Goal: Information Seeking & Learning: Learn about a topic

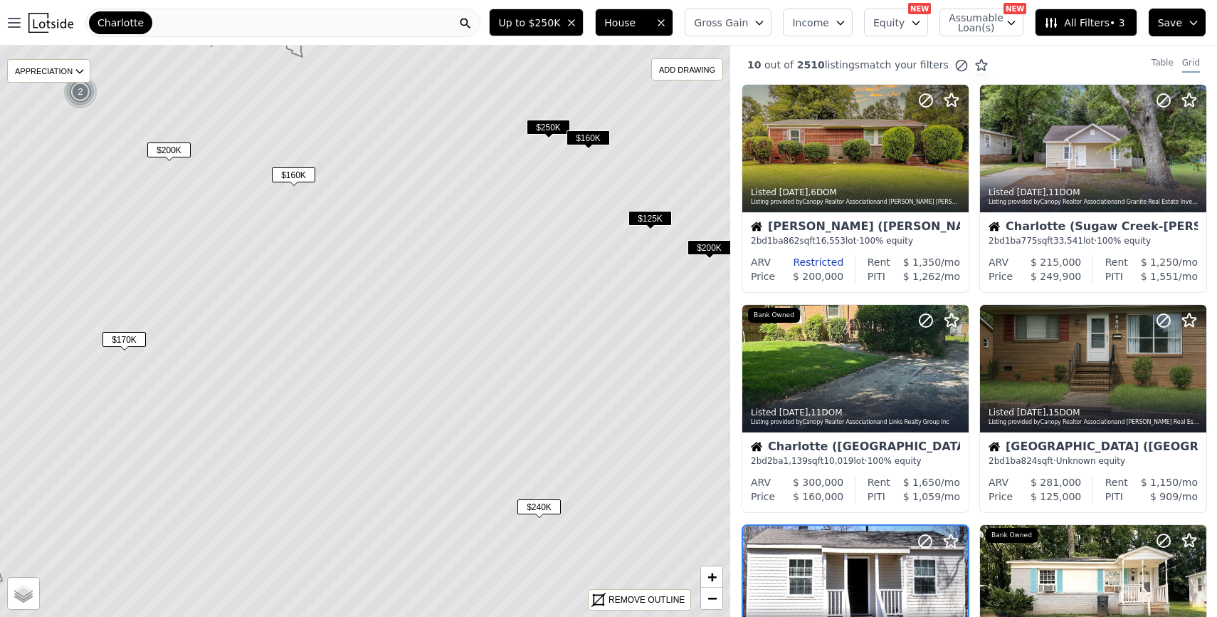
scroll to position [274, 0]
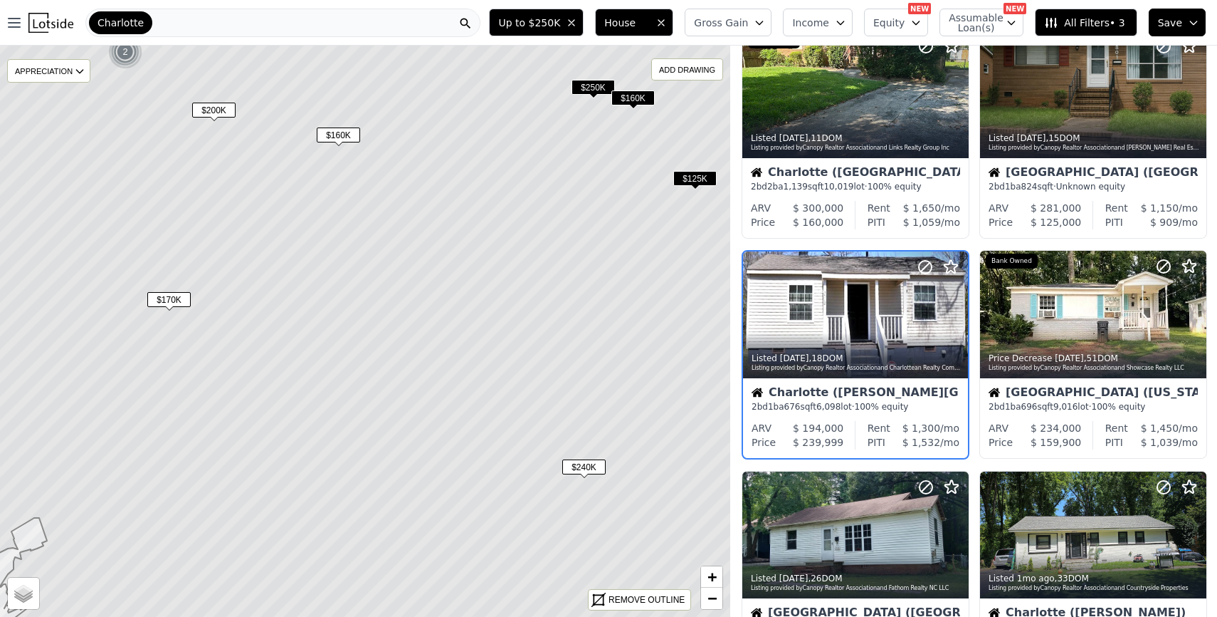
drag, startPoint x: 513, startPoint y: 416, endPoint x: 556, endPoint y: 375, distance: 59.4
click at [556, 375] on icon at bounding box center [409, 291] width 879 height 688
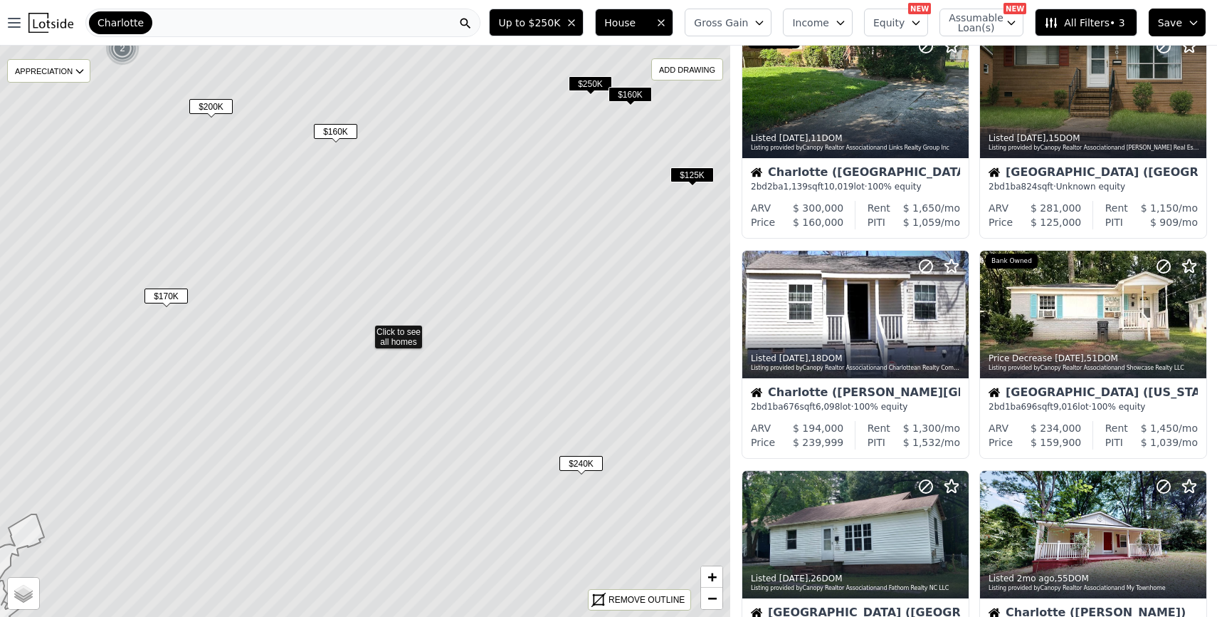
click at [579, 459] on span "$240K" at bounding box center [581, 463] width 43 height 15
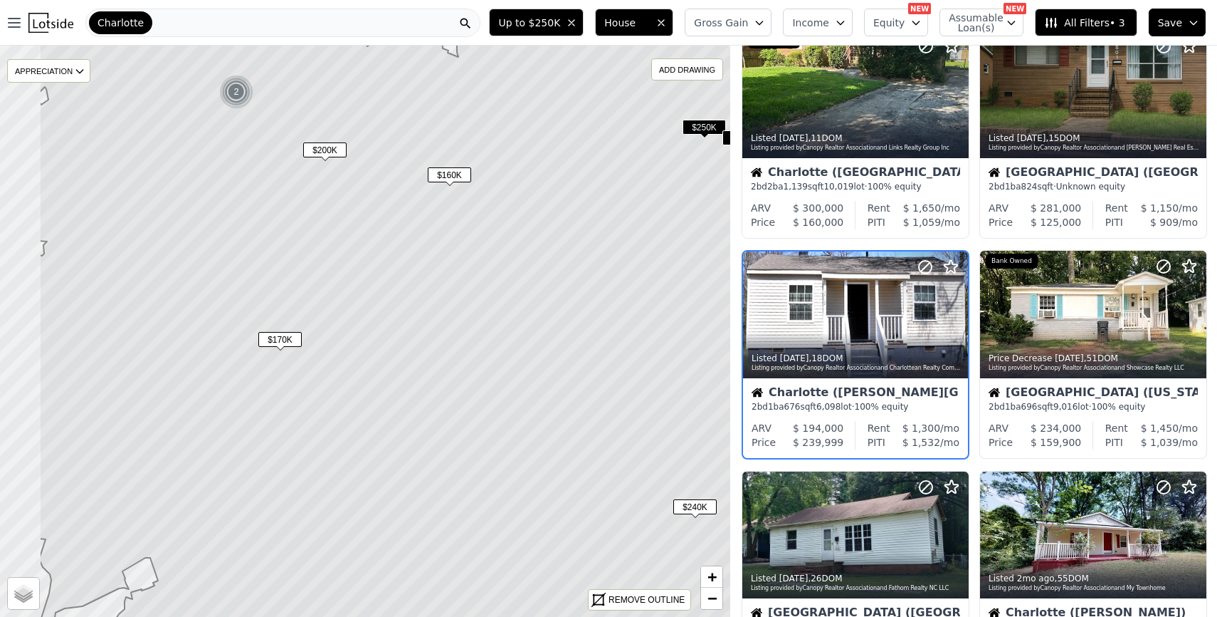
drag, startPoint x: 503, startPoint y: 328, endPoint x: 617, endPoint y: 372, distance: 121.9
click at [617, 372] on icon at bounding box center [478, 375] width 879 height 688
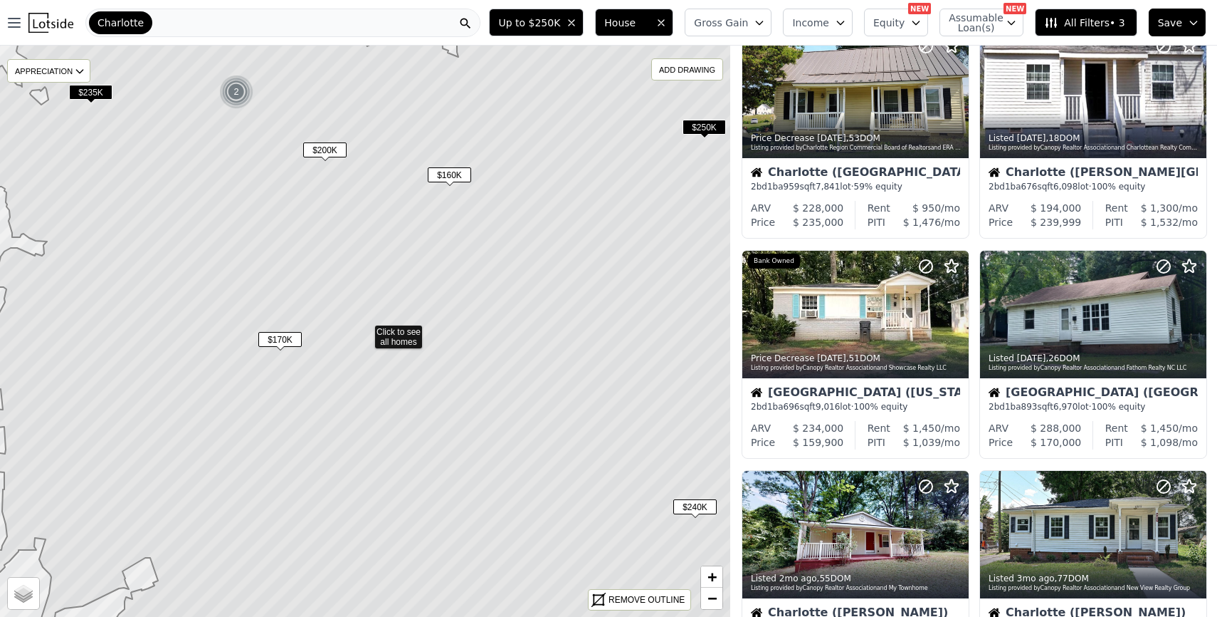
scroll to position [54, 0]
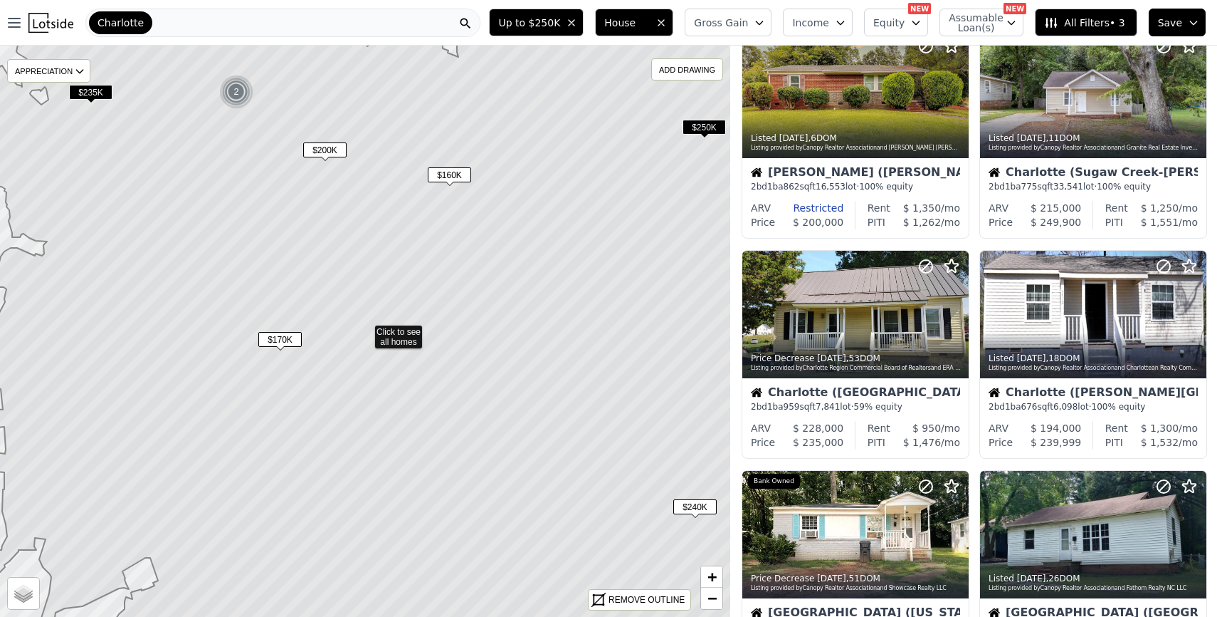
click at [446, 174] on span "$160K" at bounding box center [449, 174] width 43 height 15
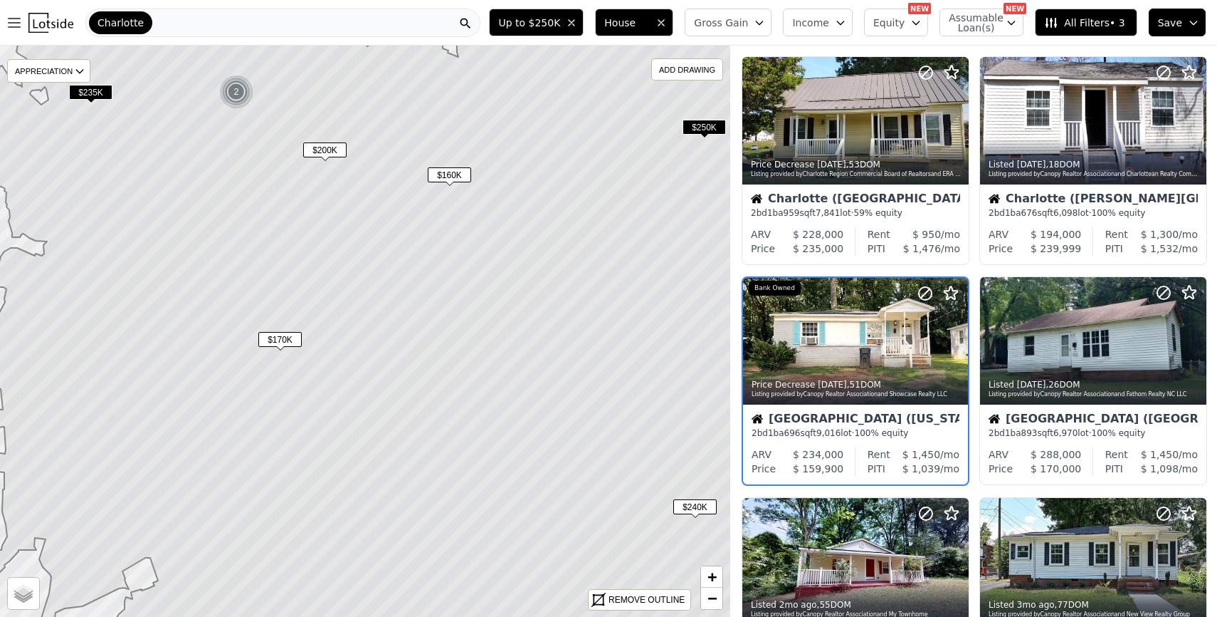
scroll to position [274, 0]
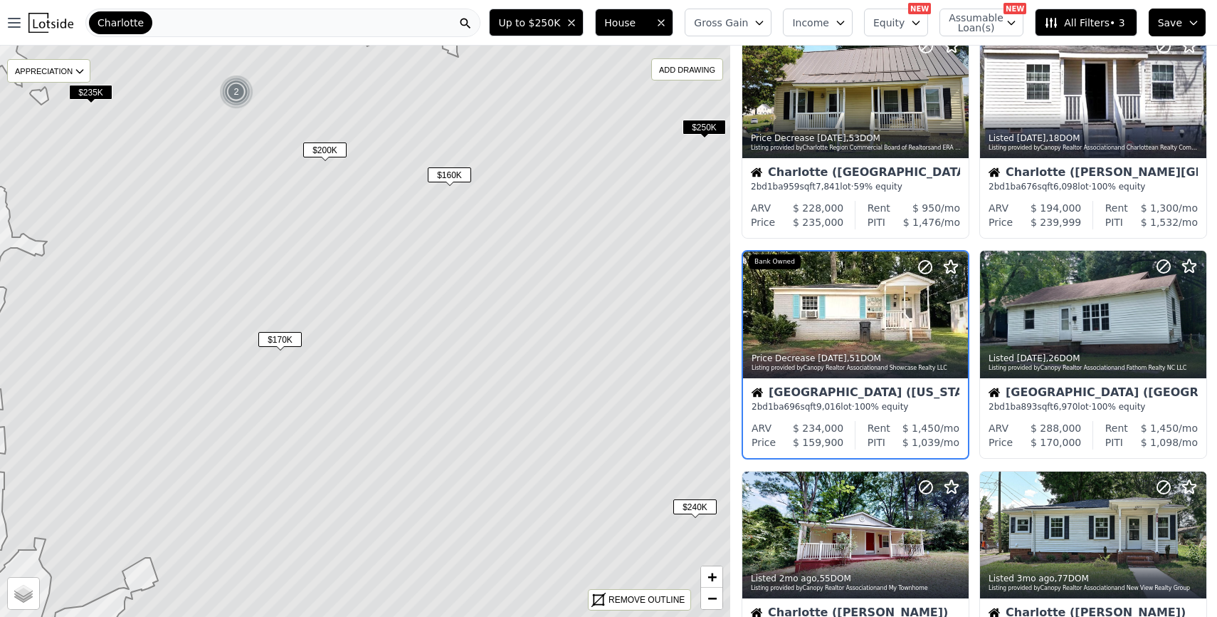
click at [445, 167] on span "$160K" at bounding box center [449, 174] width 43 height 15
click at [445, 170] on span "$160K" at bounding box center [449, 174] width 43 height 15
click at [817, 411] on div "2 bd 1 ba 696 sqft 9,016 lot · 100% equity" at bounding box center [855, 406] width 209 height 11
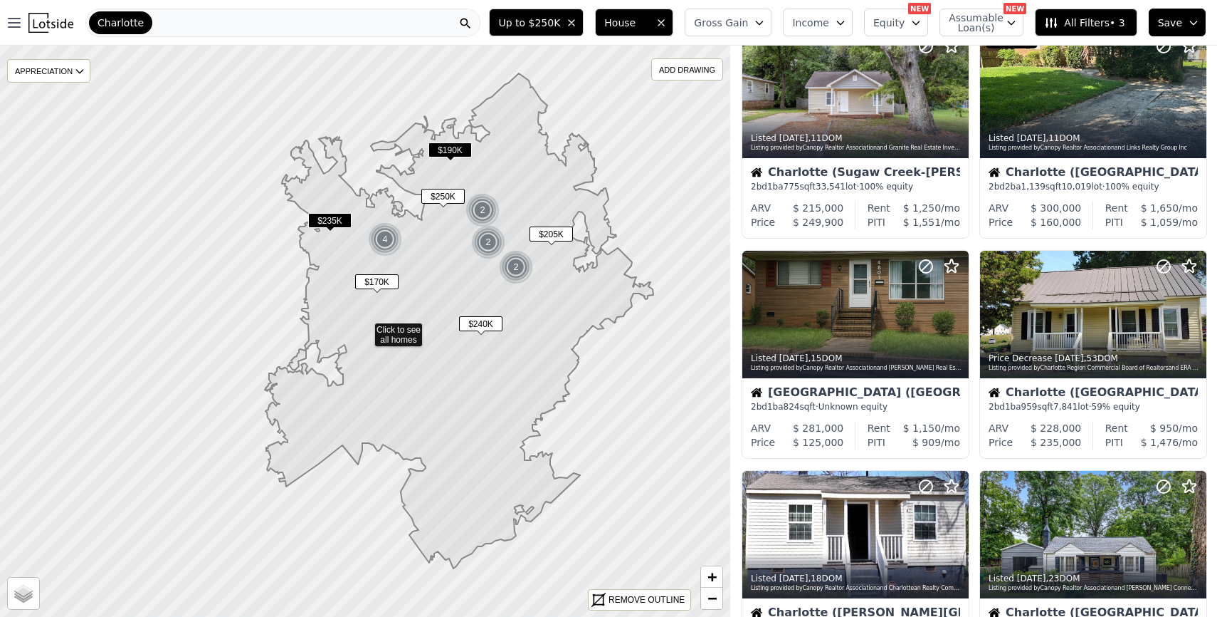
scroll to position [494, 0]
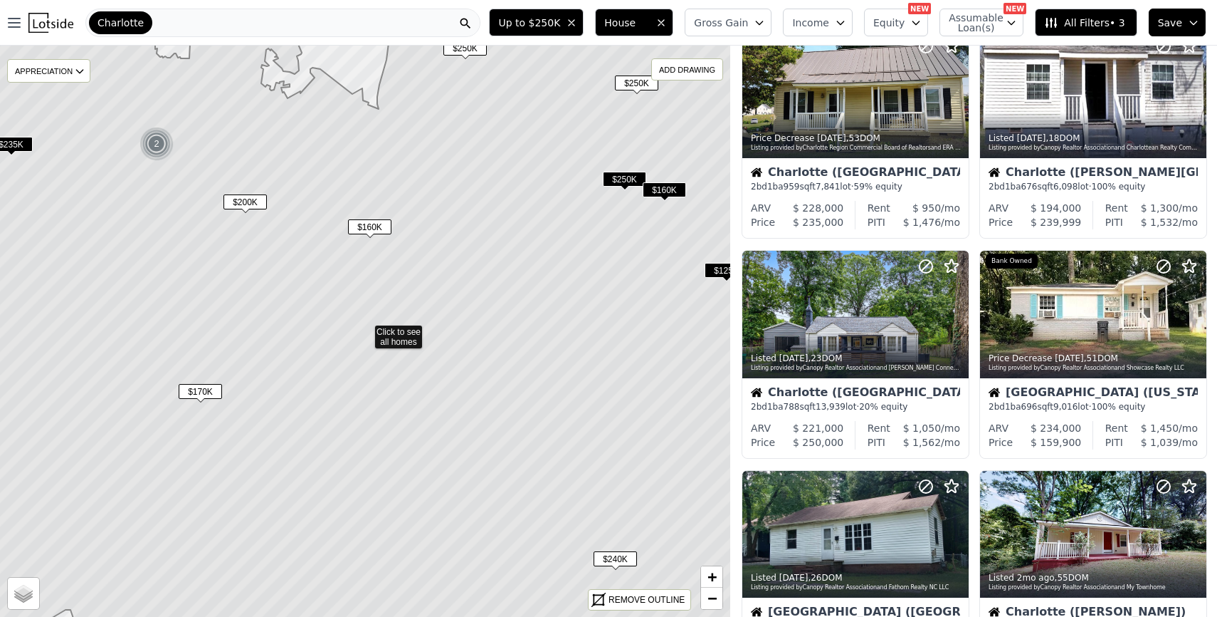
click at [377, 224] on span "$160K" at bounding box center [369, 226] width 43 height 15
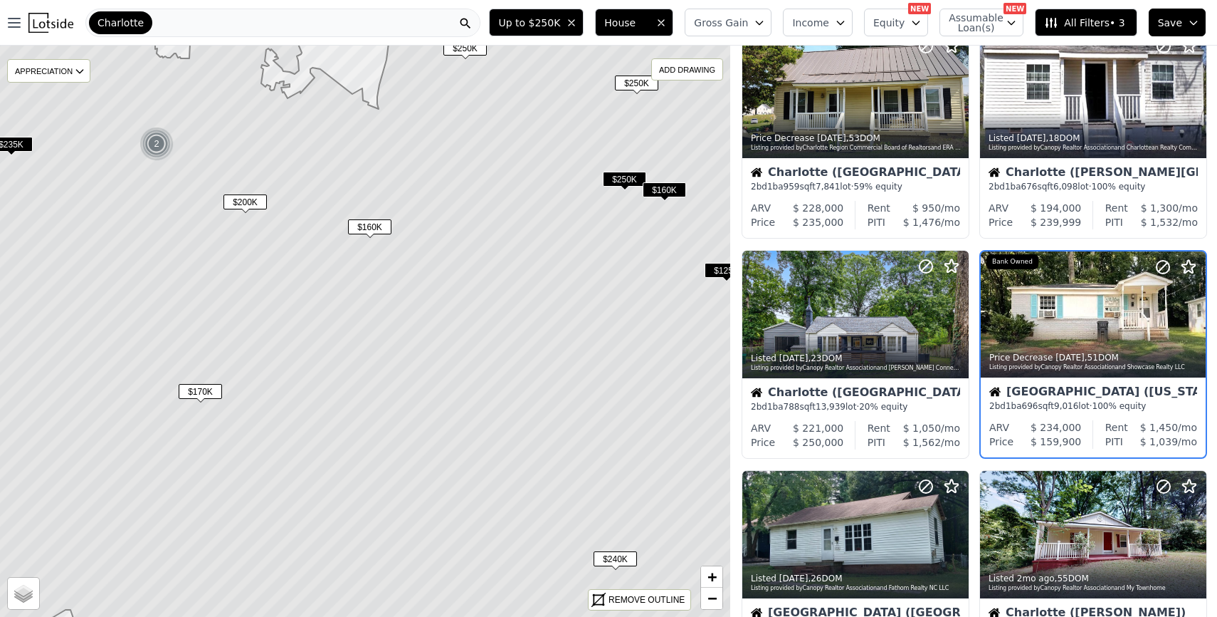
click at [154, 139] on div "2" at bounding box center [157, 144] width 34 height 34
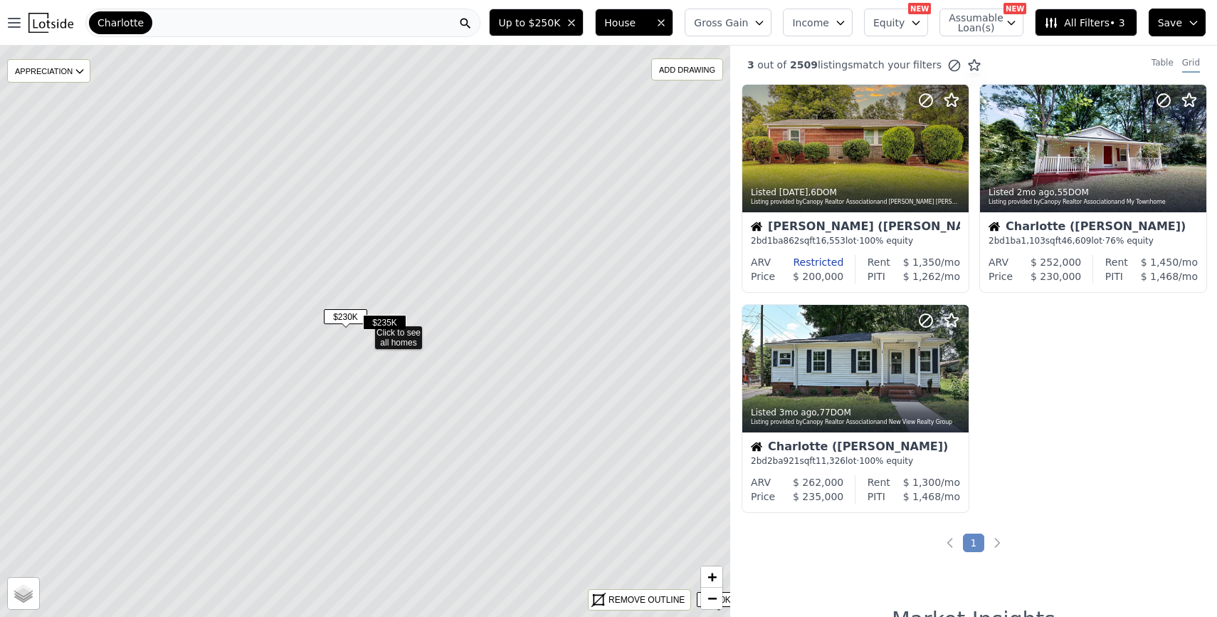
click at [338, 315] on span "$230K" at bounding box center [345, 316] width 43 height 15
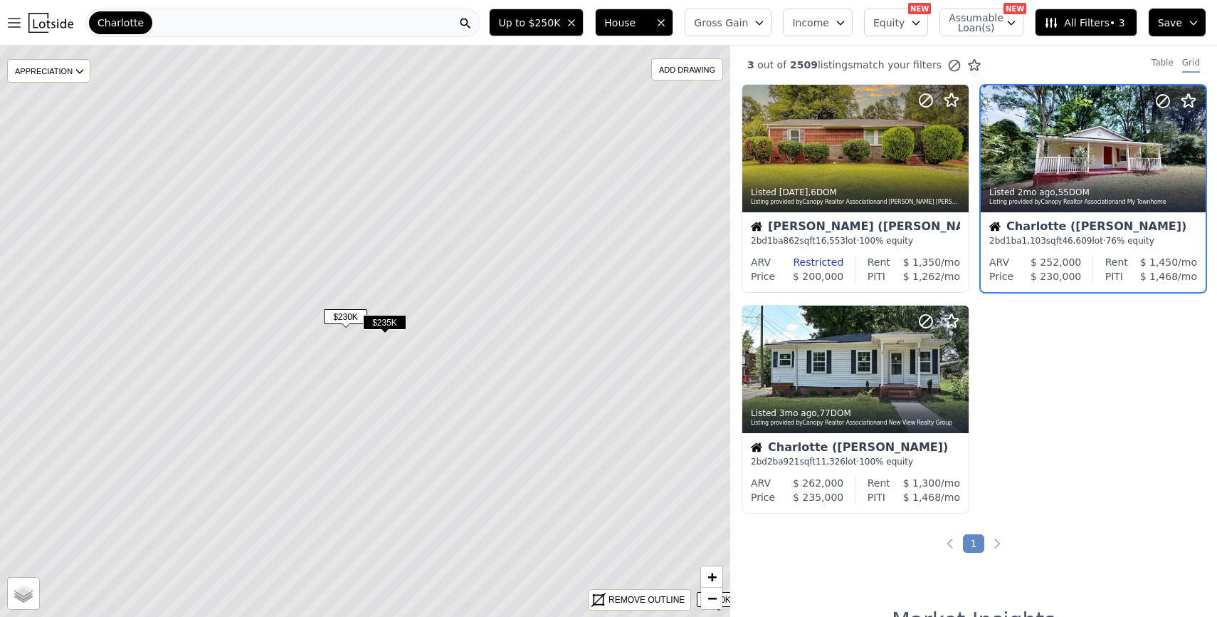
click at [347, 315] on span "$230K" at bounding box center [345, 316] width 43 height 15
click at [819, 224] on div "Charlotte (Thomasboro-Hoskins)" at bounding box center [855, 228] width 209 height 14
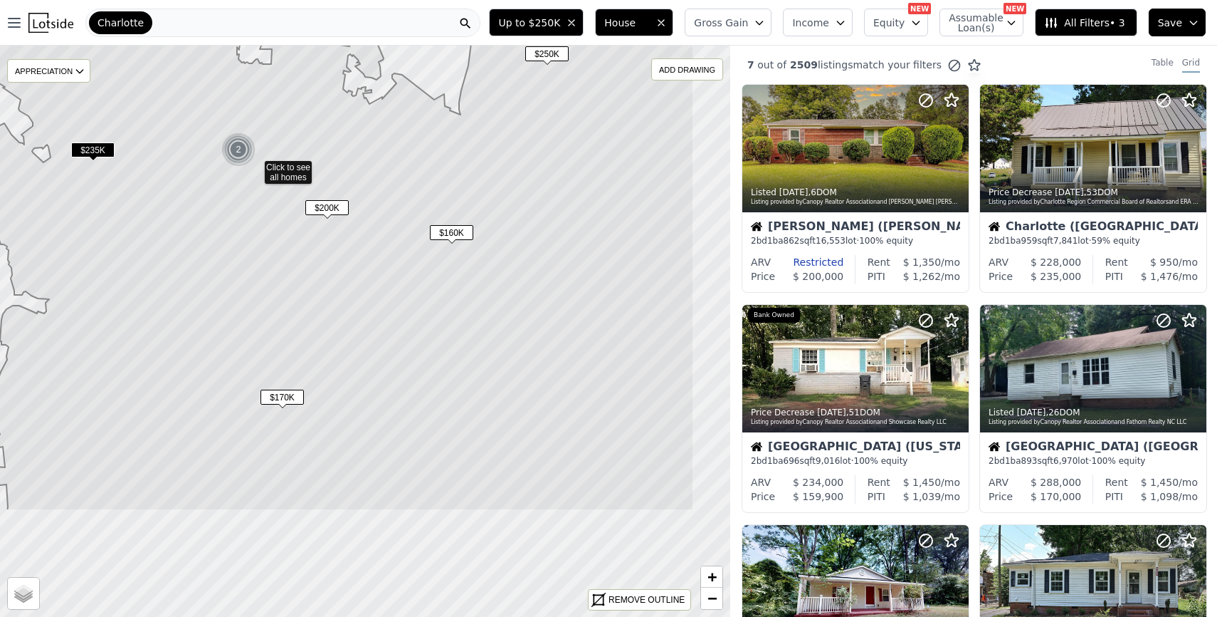
drag, startPoint x: 344, startPoint y: 308, endPoint x: 234, endPoint y: 144, distance: 198.0
click at [234, 144] on img at bounding box center [238, 149] width 35 height 34
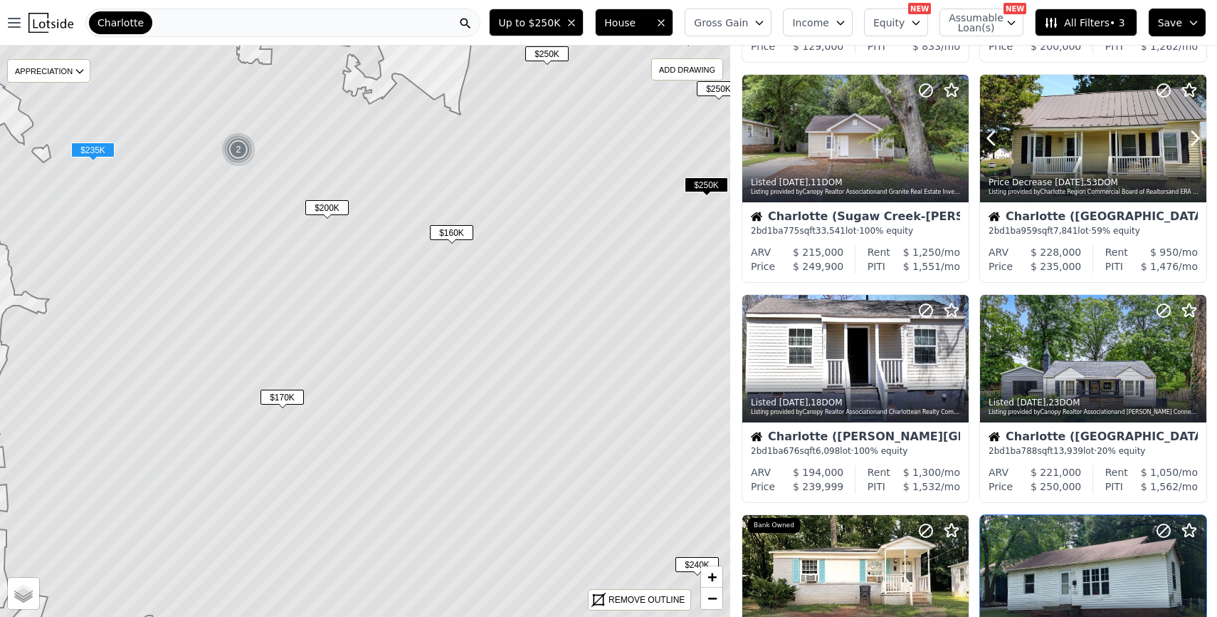
scroll to position [266, 0]
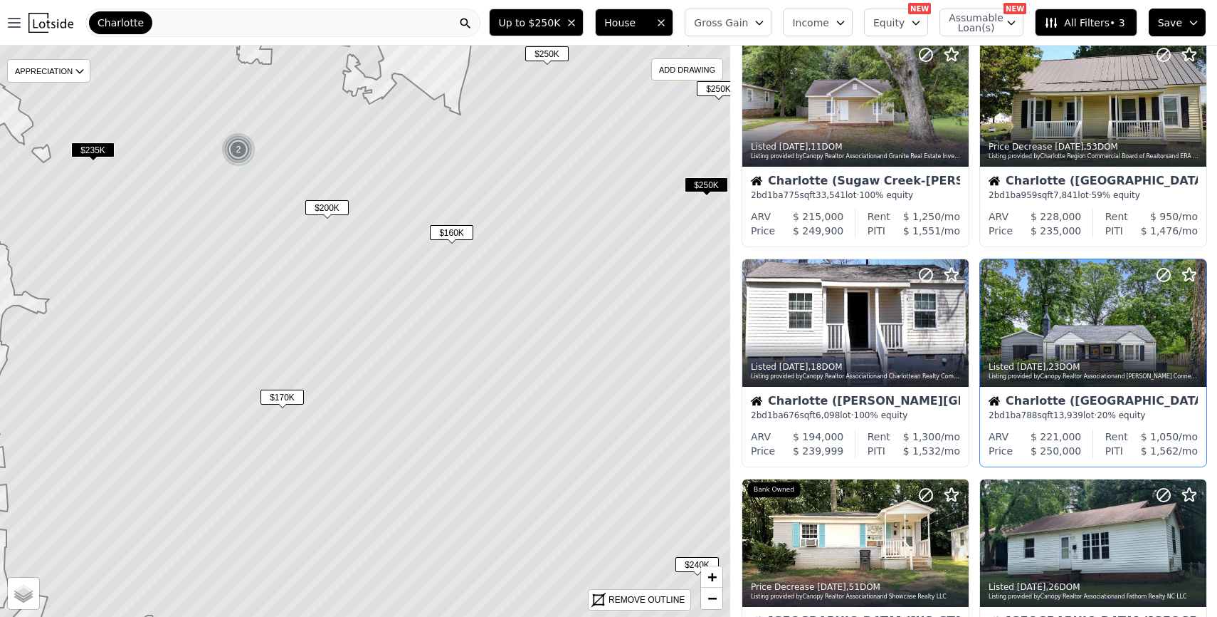
click at [1058, 405] on div "Charlotte (Mineral Springs-Rumble Road)" at bounding box center [1093, 402] width 209 height 14
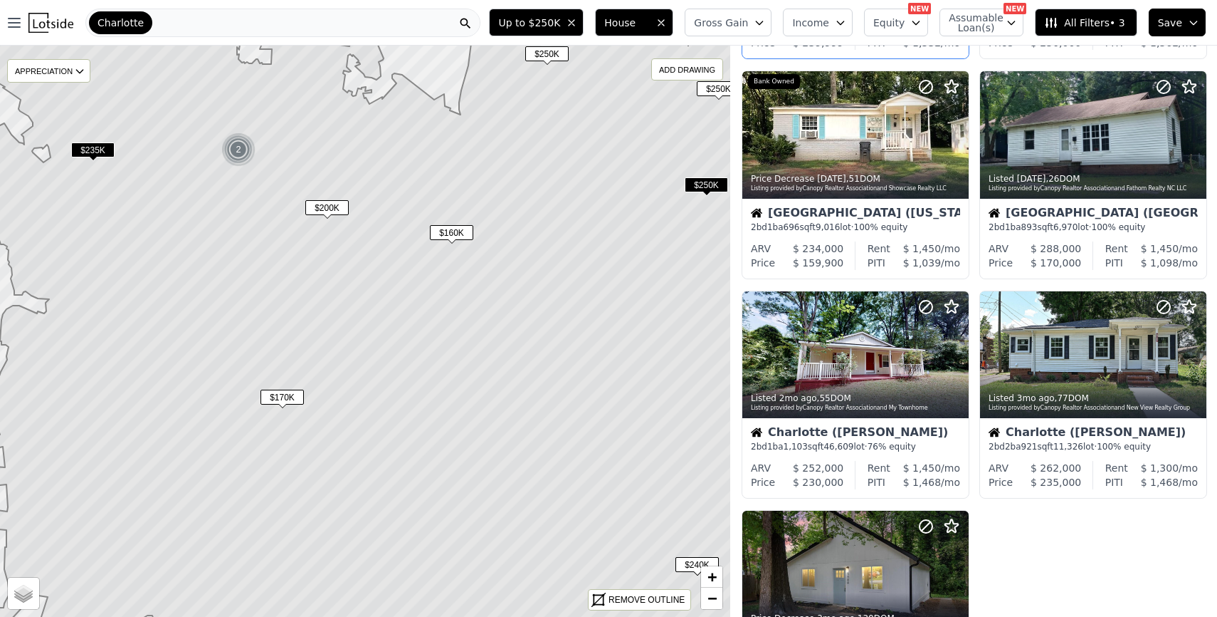
scroll to position [962, 0]
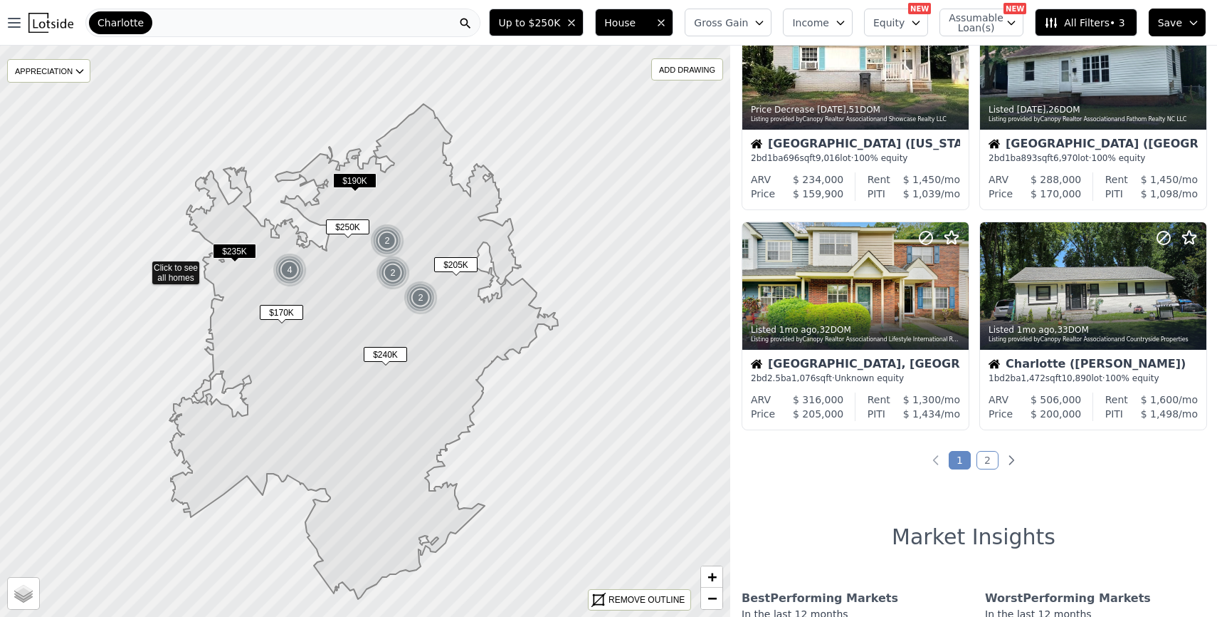
drag, startPoint x: 579, startPoint y: 378, endPoint x: 357, endPoint y: 317, distance: 231.1
click at [357, 316] on icon at bounding box center [363, 351] width 389 height 495
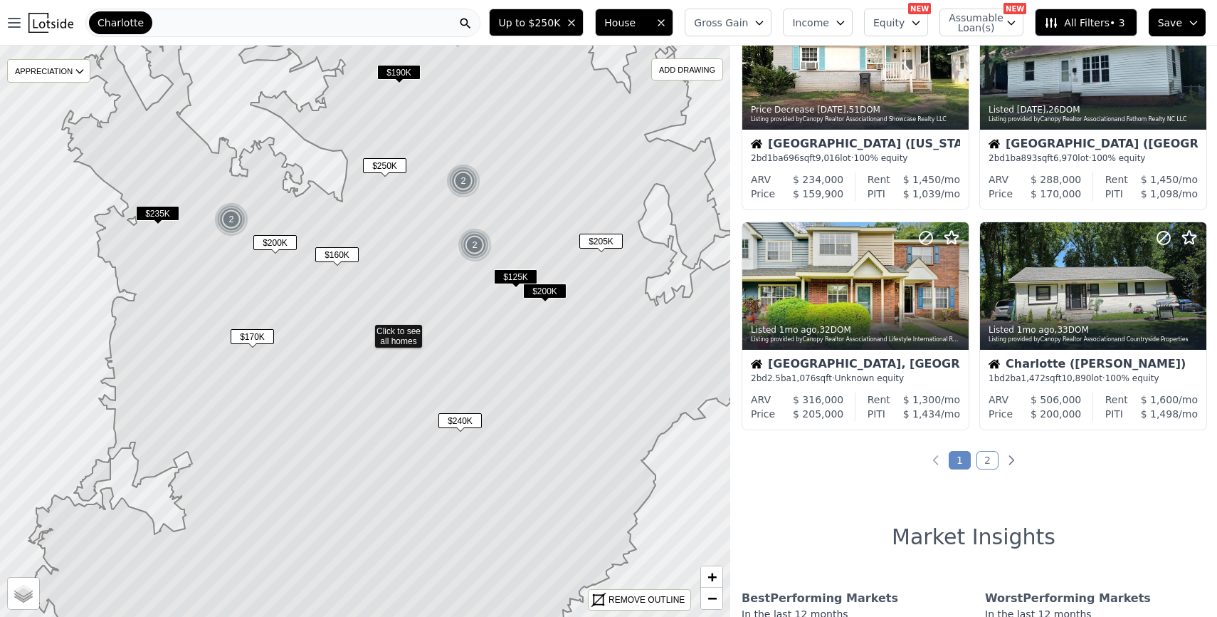
click at [381, 159] on span "$250K" at bounding box center [384, 165] width 43 height 15
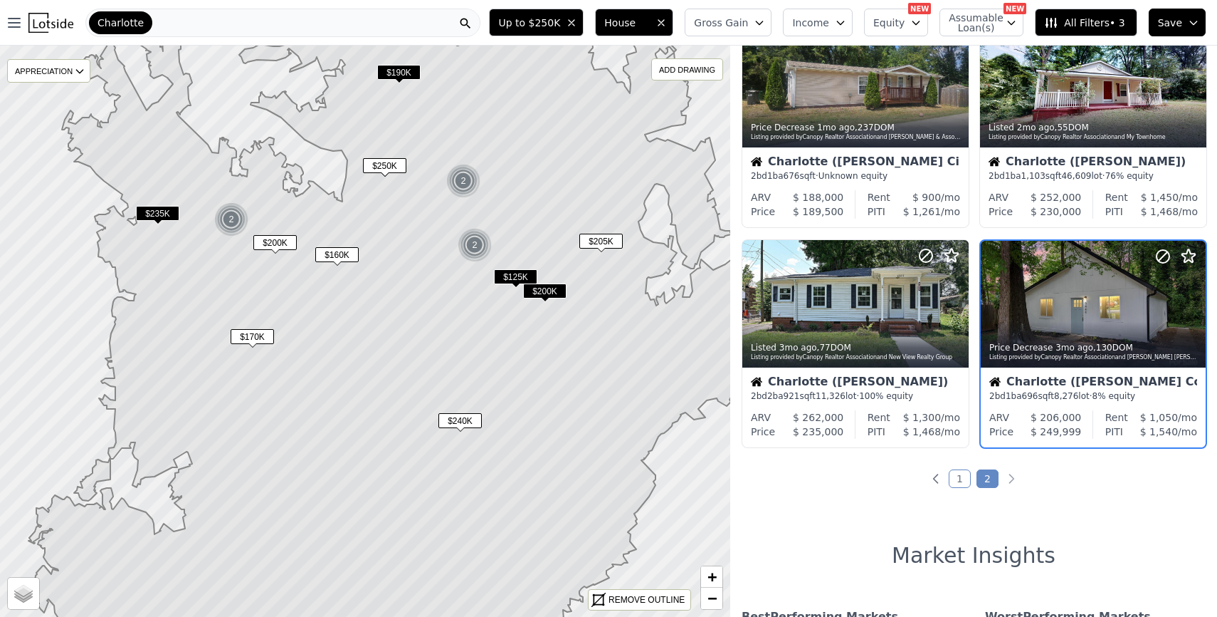
scroll to position [55, 0]
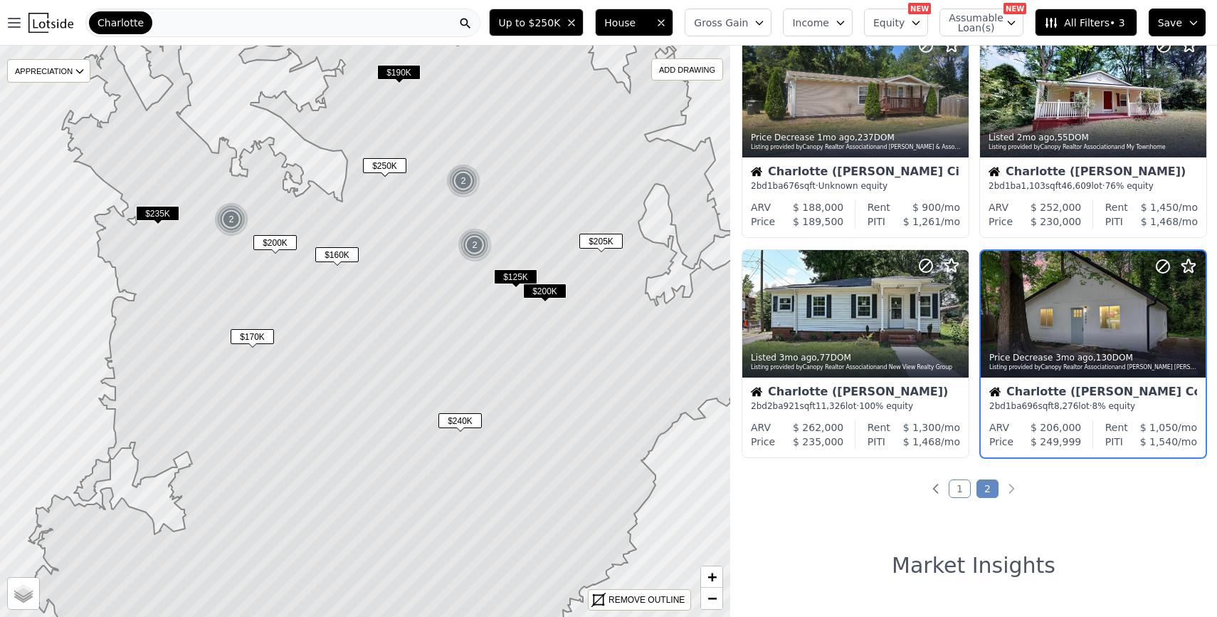
click at [469, 179] on img at bounding box center [463, 181] width 35 height 34
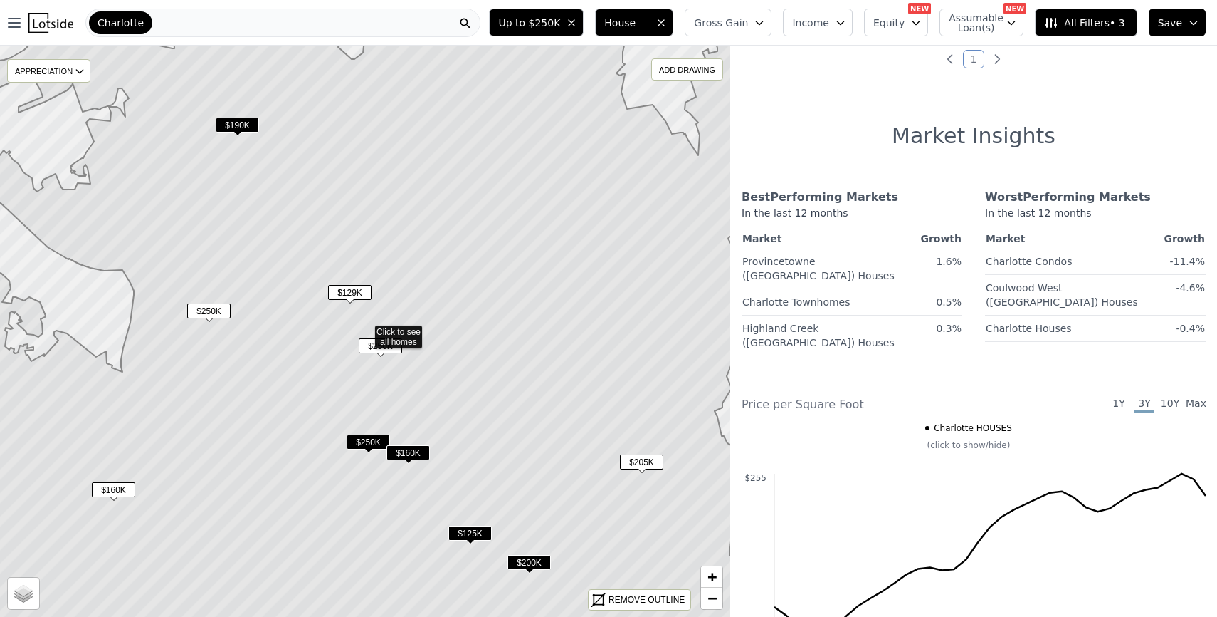
click at [381, 342] on span "$250K" at bounding box center [380, 345] width 43 height 15
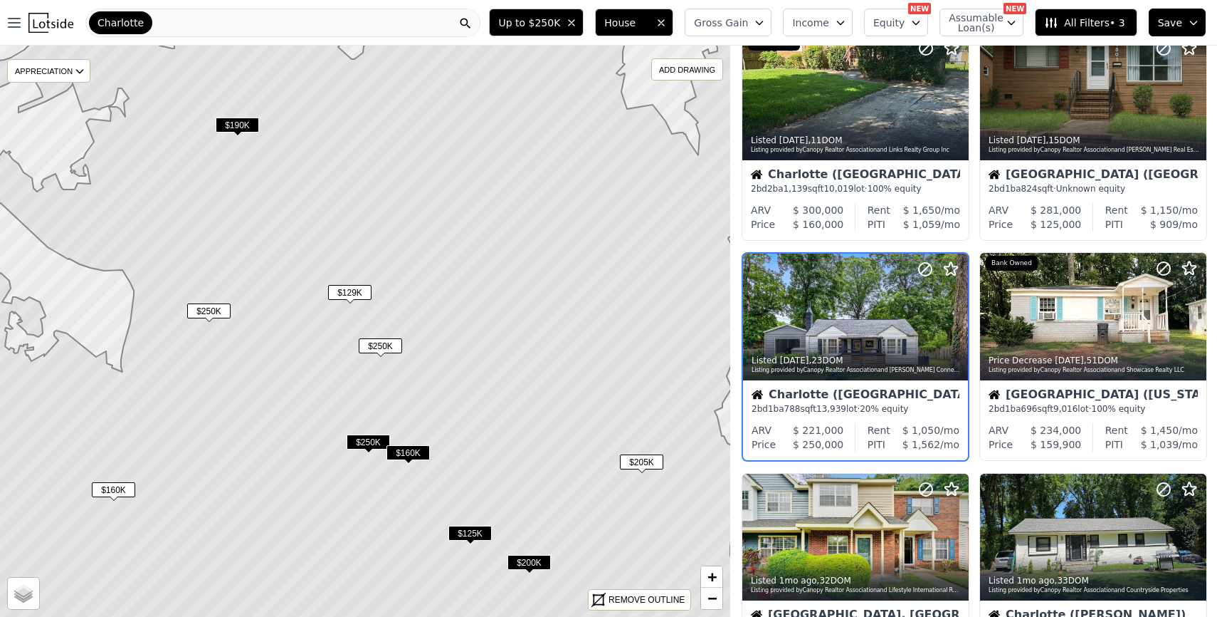
scroll to position [274, 0]
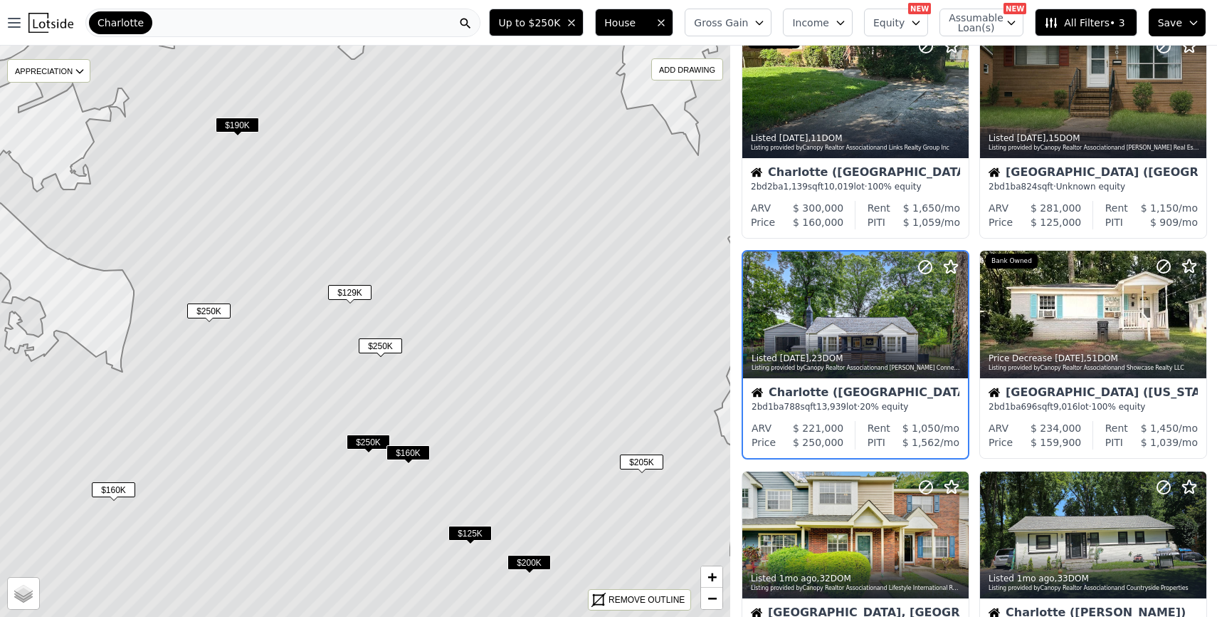
click at [803, 381] on div "Charlotte (Mineral Springs-Rumble Road) 2 bd 1 ba 788 sqft 13,939 lot · 20% equ…" at bounding box center [855, 399] width 225 height 43
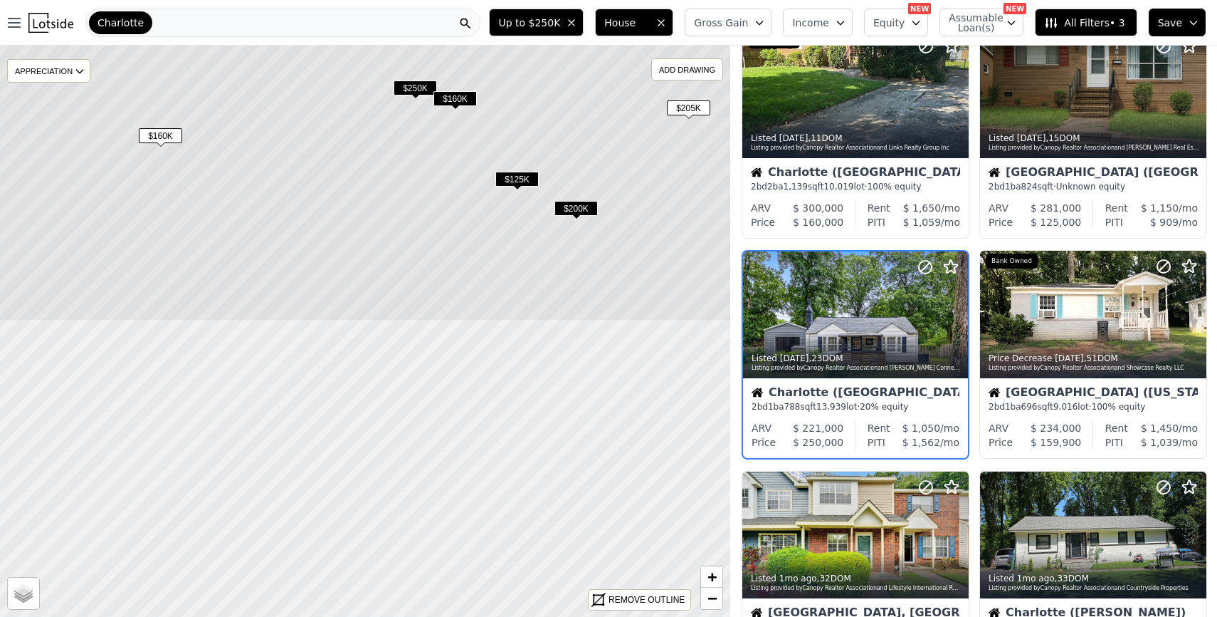
drag, startPoint x: 432, startPoint y: 341, endPoint x: 479, endPoint y: -13, distance: 356.9
click at [479, 0] on html "Open main menu Charlotte Up to $250K House Gross Gain Income Equity NEW Assumab…" at bounding box center [608, 308] width 1217 height 617
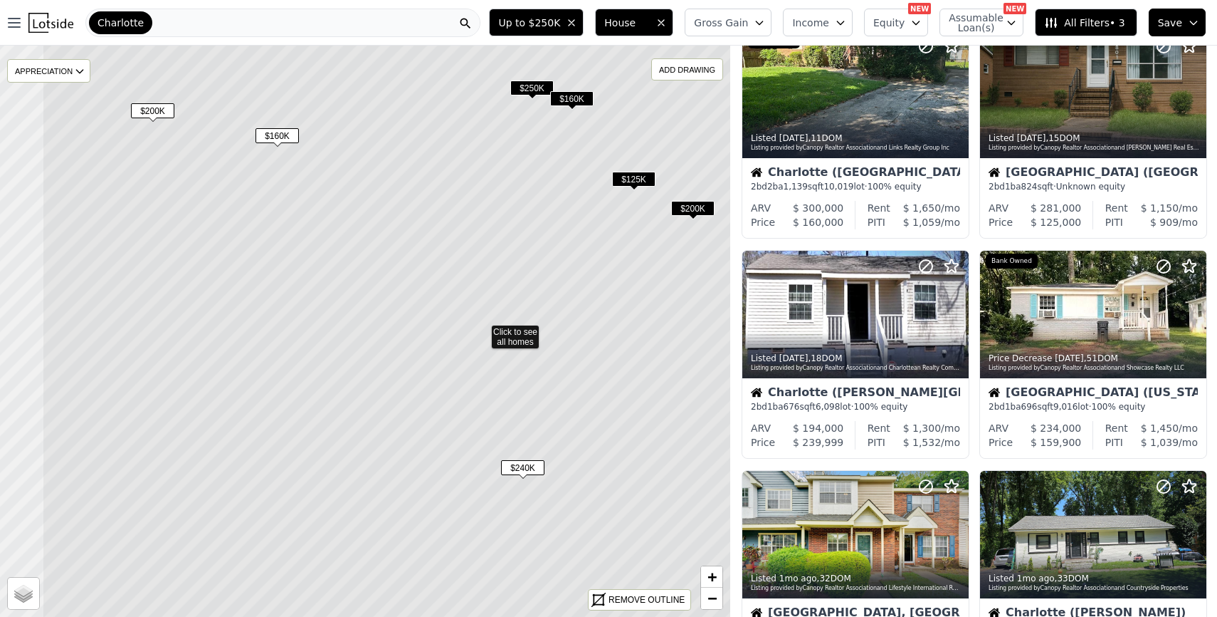
drag, startPoint x: 397, startPoint y: 235, endPoint x: 599, endPoint y: 232, distance: 201.5
click at [599, 232] on icon at bounding box center [481, 331] width 879 height 688
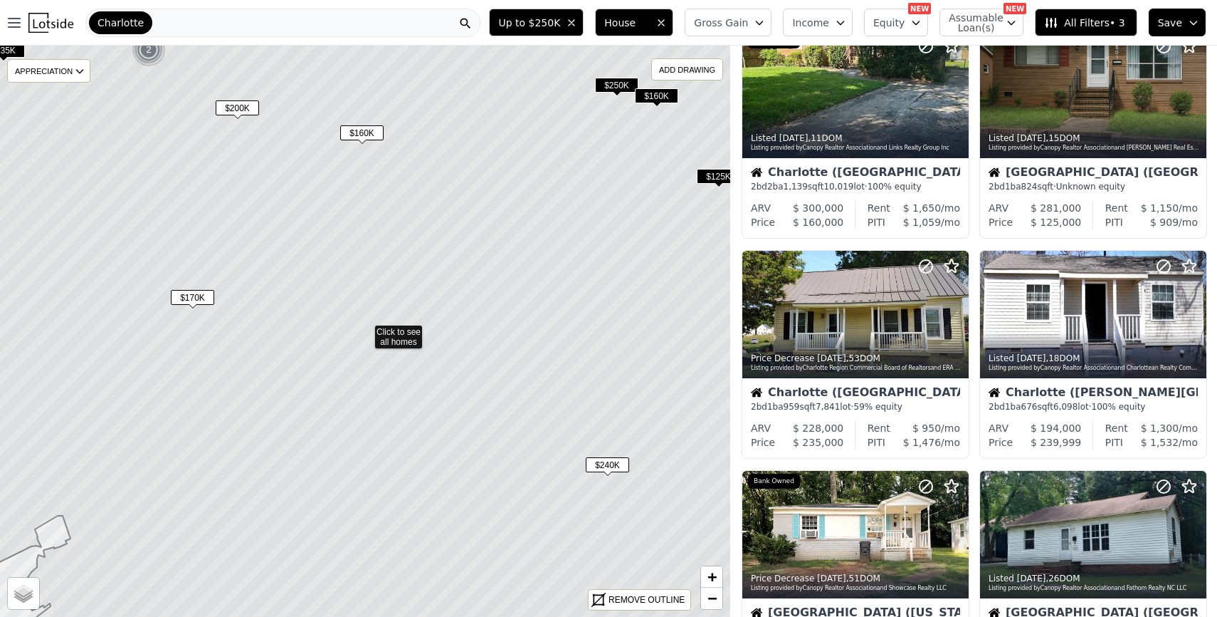
click at [399, 337] on icon at bounding box center [364, 331] width 879 height 688
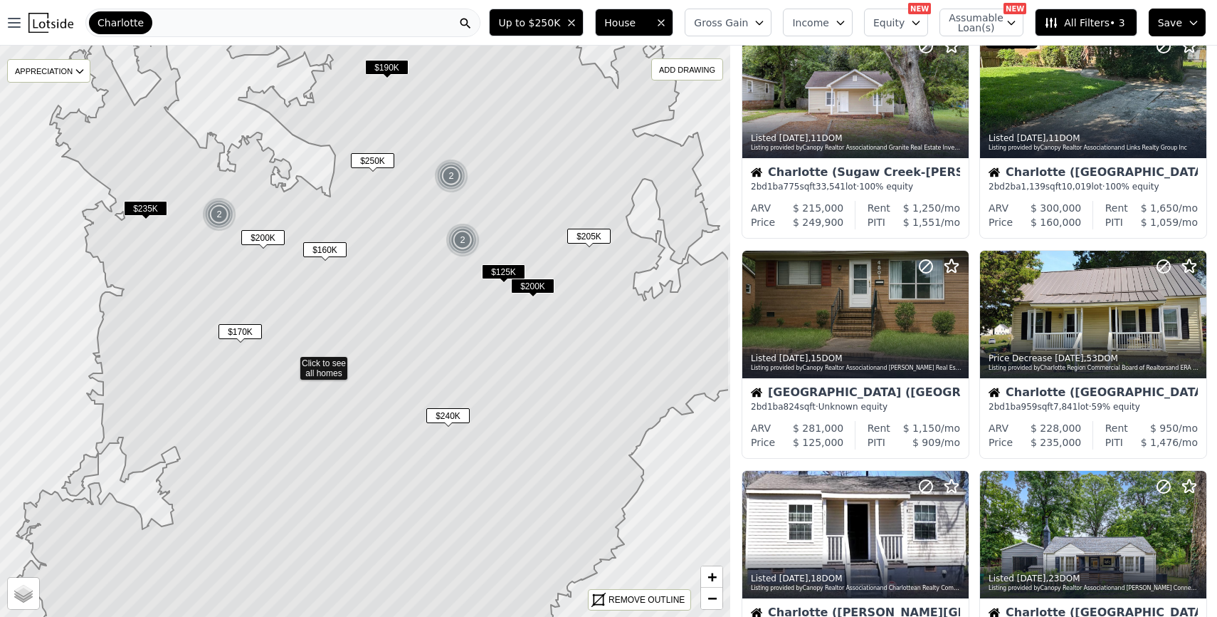
drag, startPoint x: 476, startPoint y: 224, endPoint x: 402, endPoint y: 256, distance: 81.3
click at [402, 256] on icon at bounding box center [372, 363] width 713 height 688
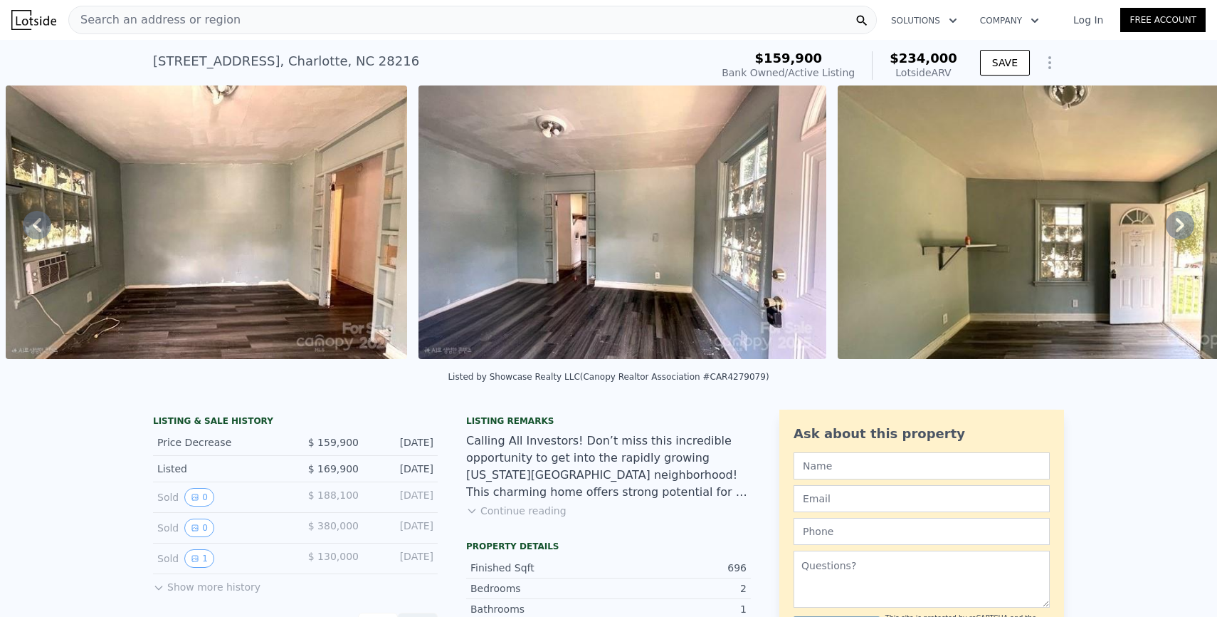
click at [176, 23] on span "Search an address or region" at bounding box center [155, 19] width 172 height 17
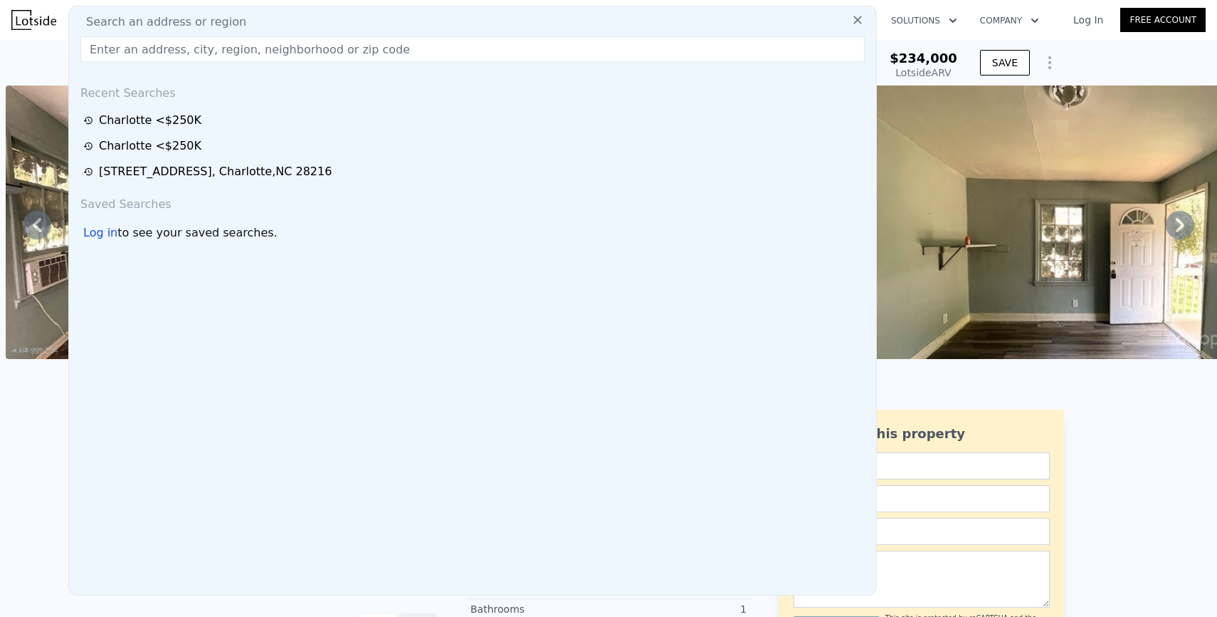
type input "1011 Karendale Ave, Charlotte, NC 28208"
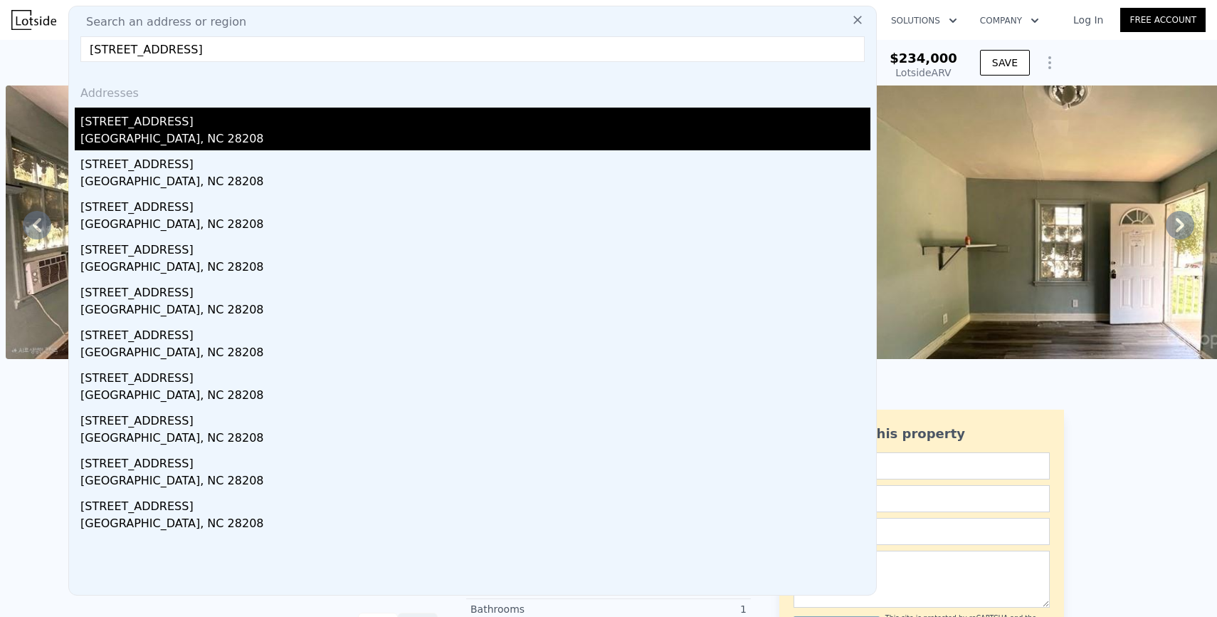
click at [154, 117] on div "1011 Karendale Ave" at bounding box center [475, 118] width 790 height 23
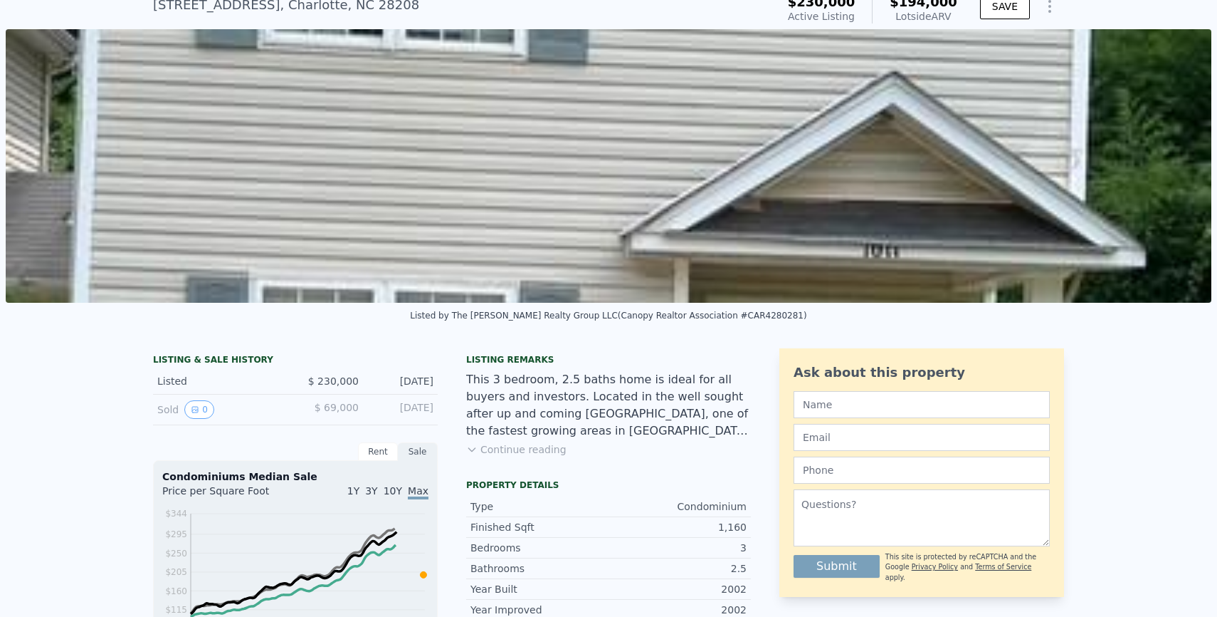
scroll to position [59, 0]
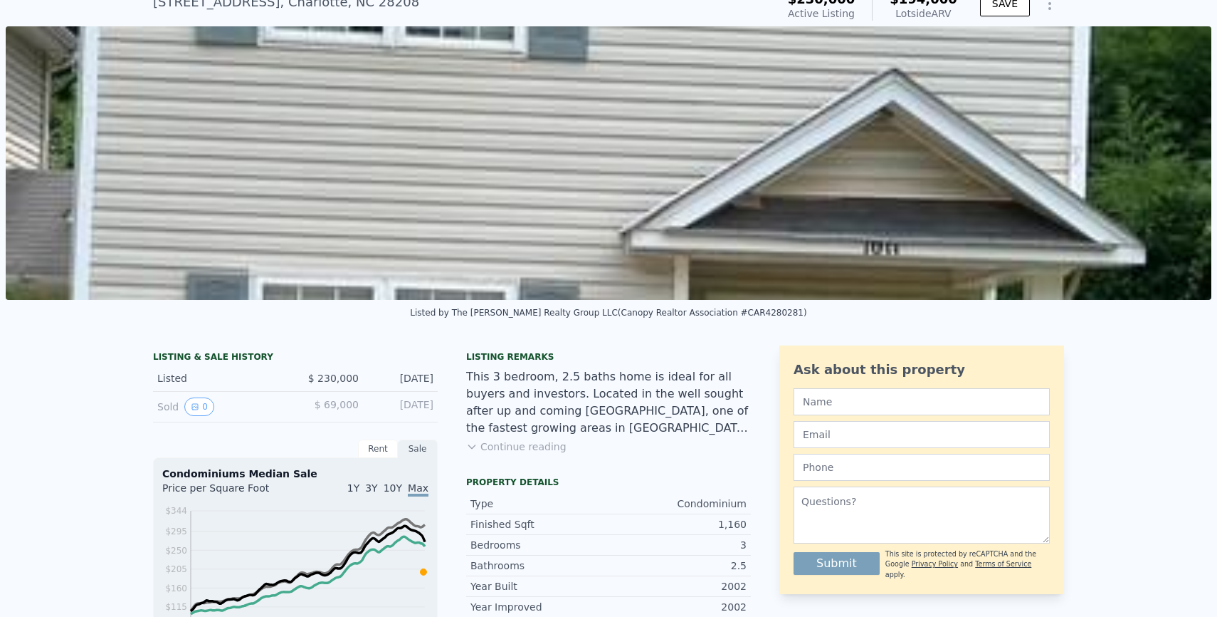
click at [545, 449] on button "Continue reading" at bounding box center [516, 446] width 100 height 14
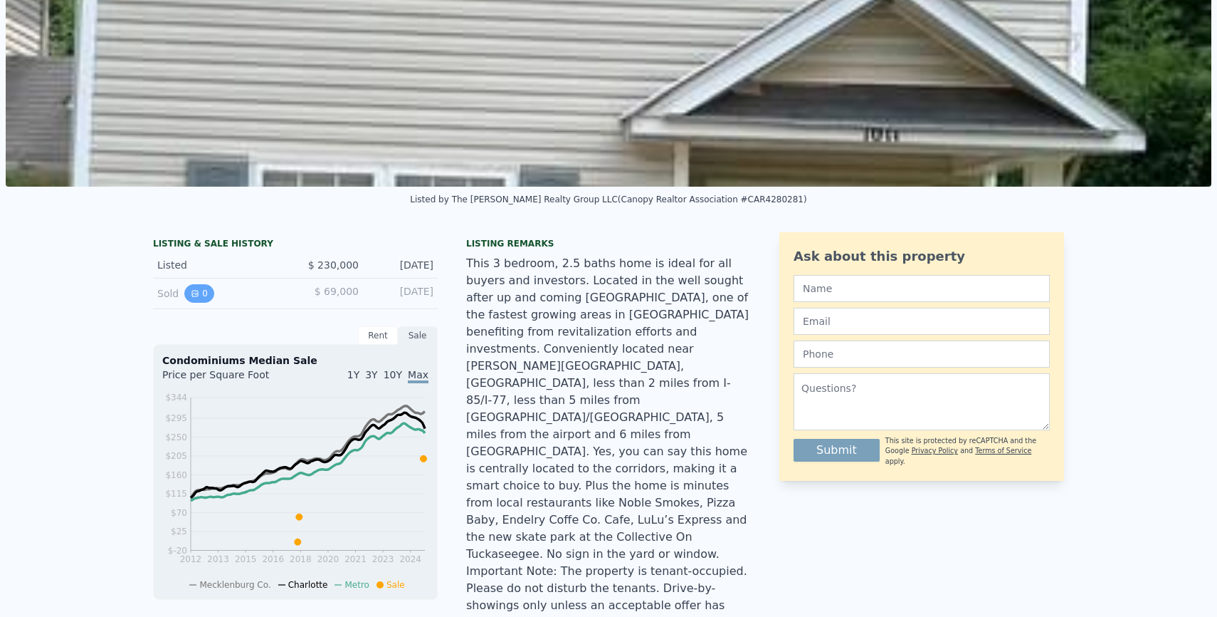
scroll to position [0, 0]
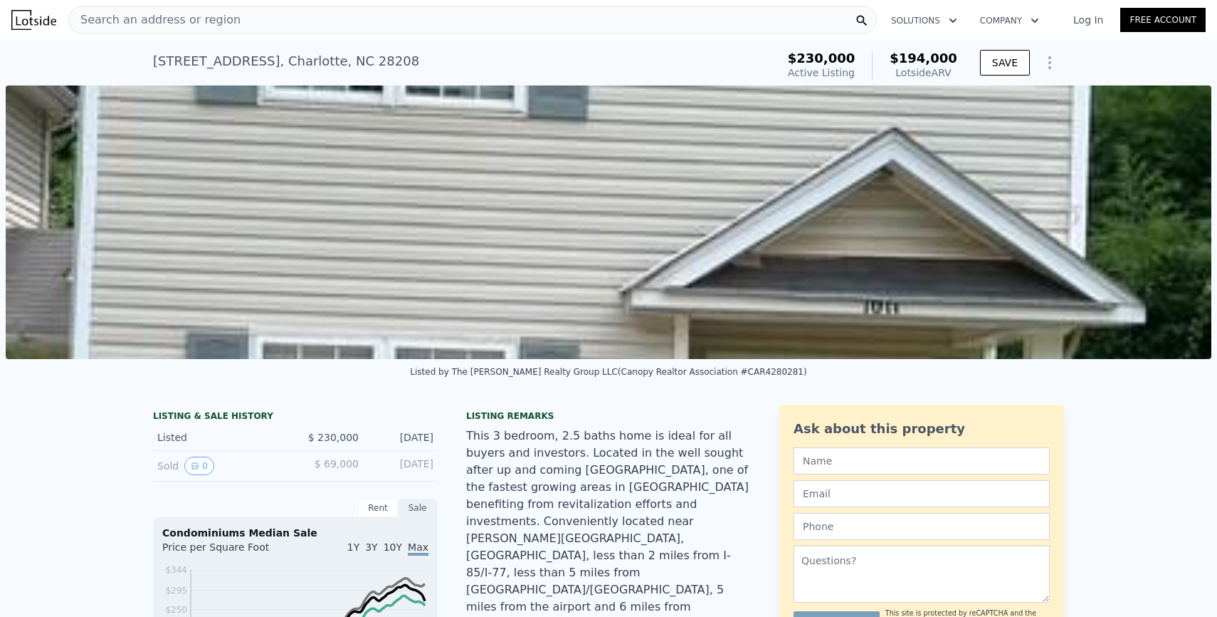
click at [218, 19] on span "Search an address or region" at bounding box center [155, 19] width 172 height 17
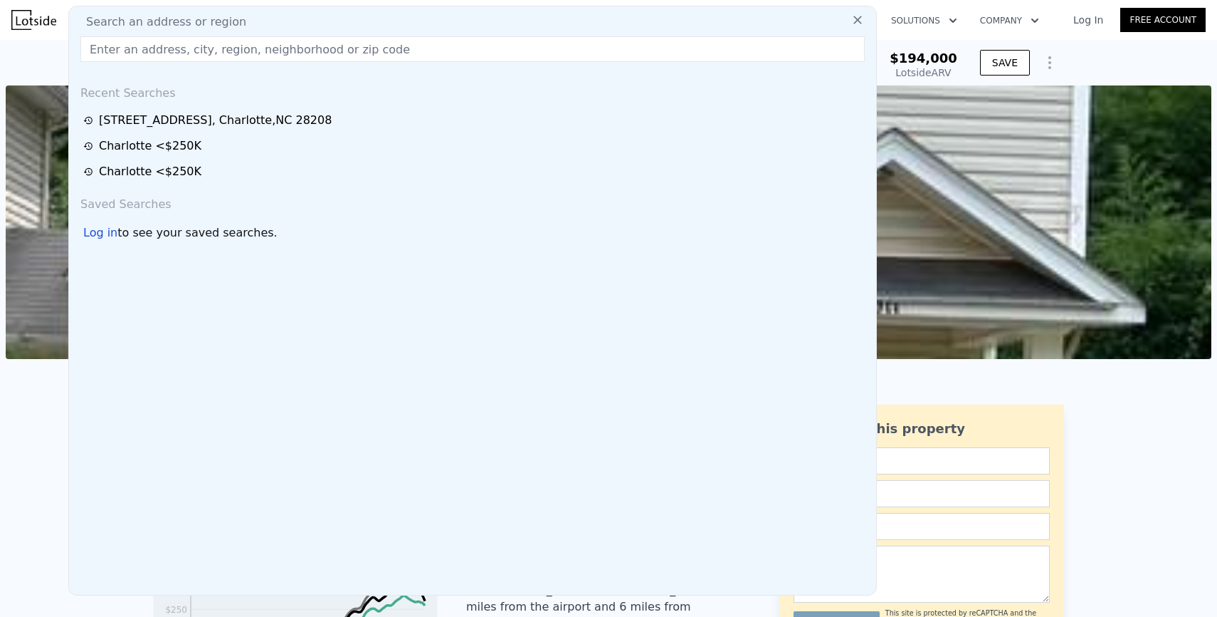
type input "4738 Brooktree Dr, Charlotte, NC 28208"
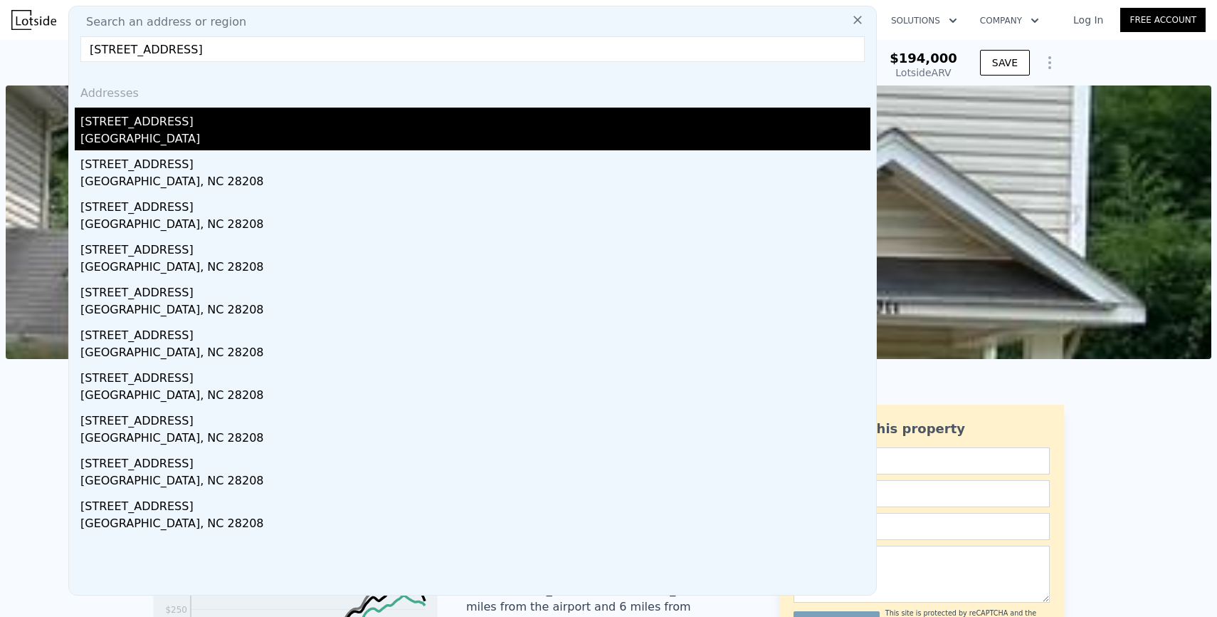
click at [213, 135] on div "Mecklenburg County, NC 28208" at bounding box center [475, 140] width 790 height 20
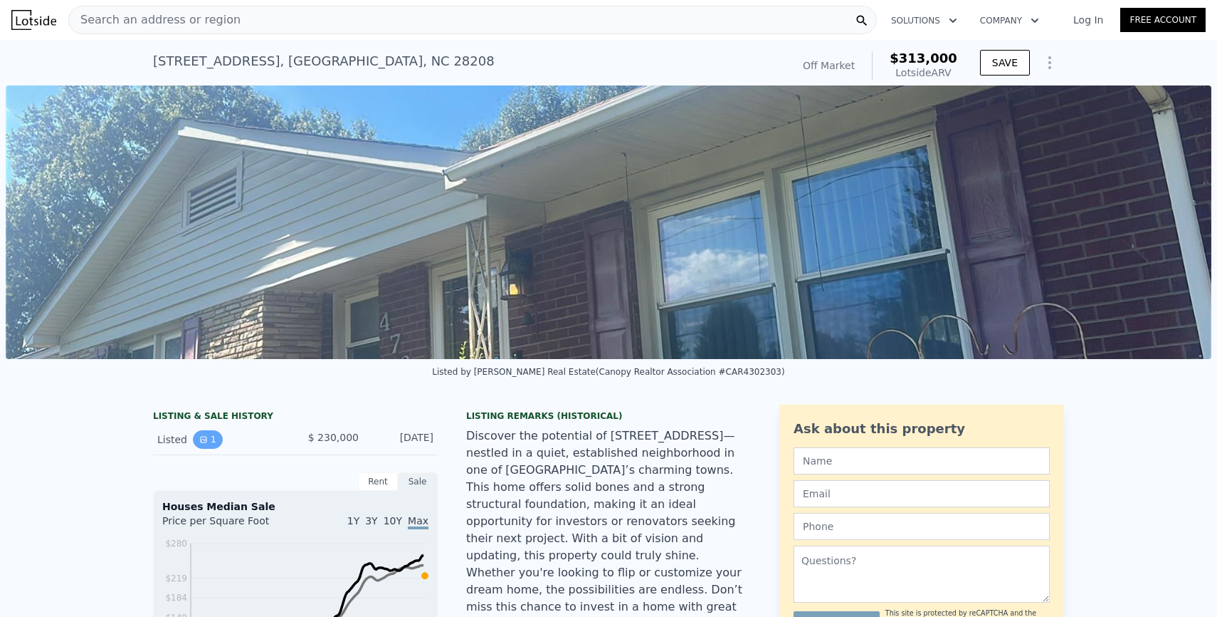
click at [203, 439] on icon "View historical data" at bounding box center [203, 439] width 9 height 9
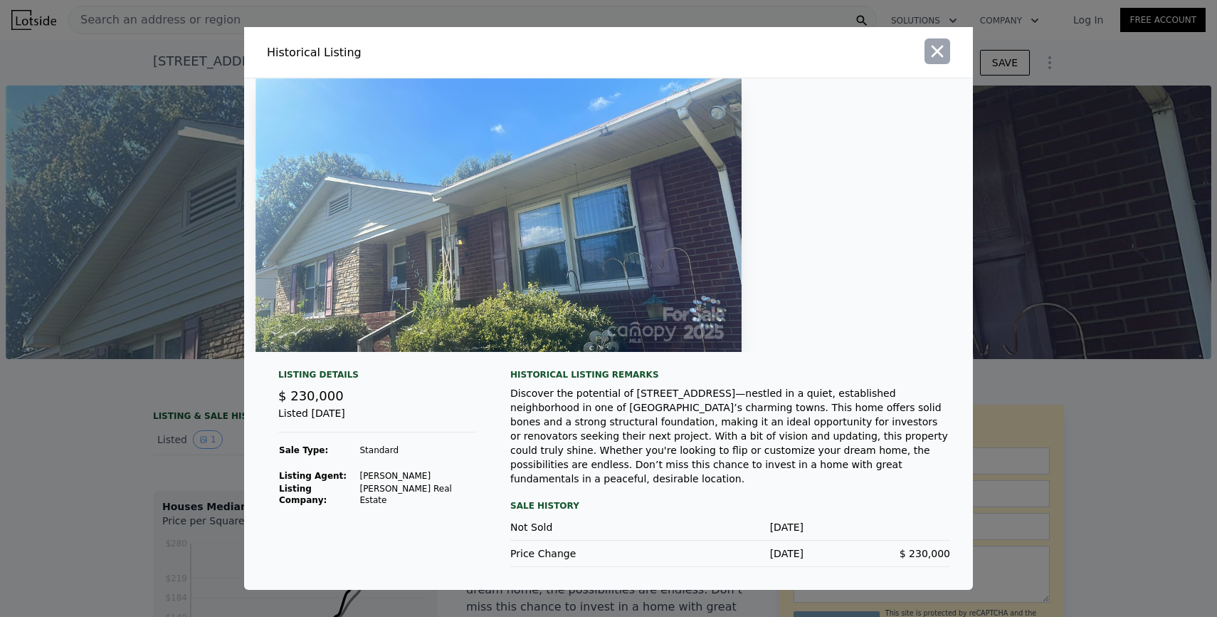
click at [935, 50] on icon "button" at bounding box center [938, 51] width 20 height 20
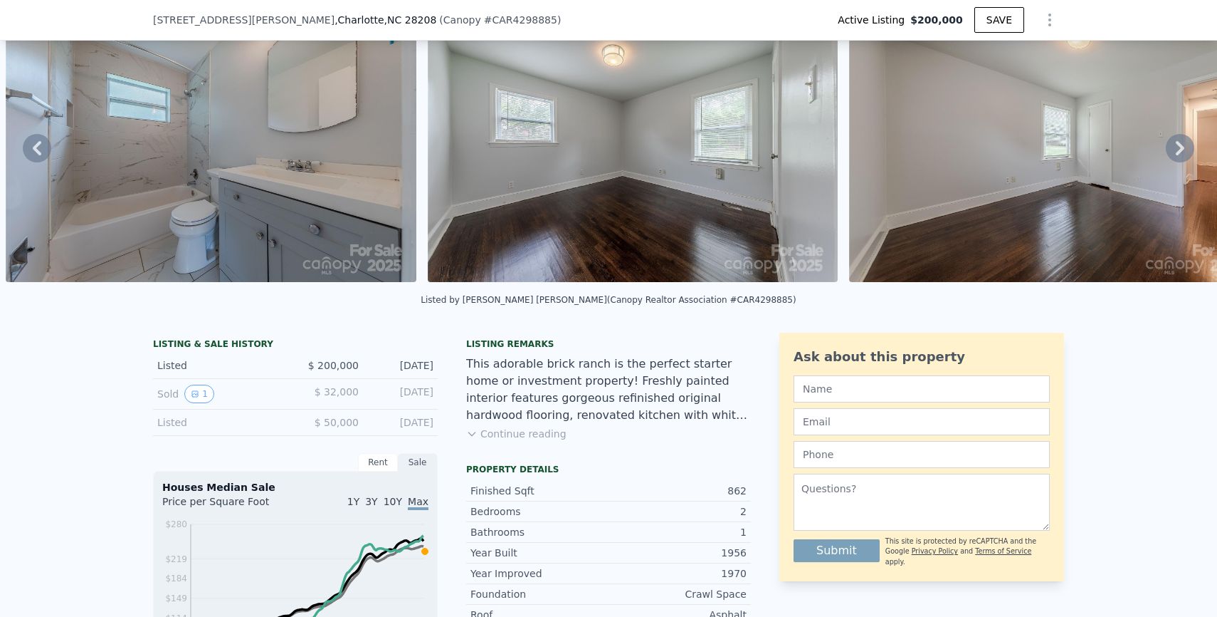
scroll to position [70, 0]
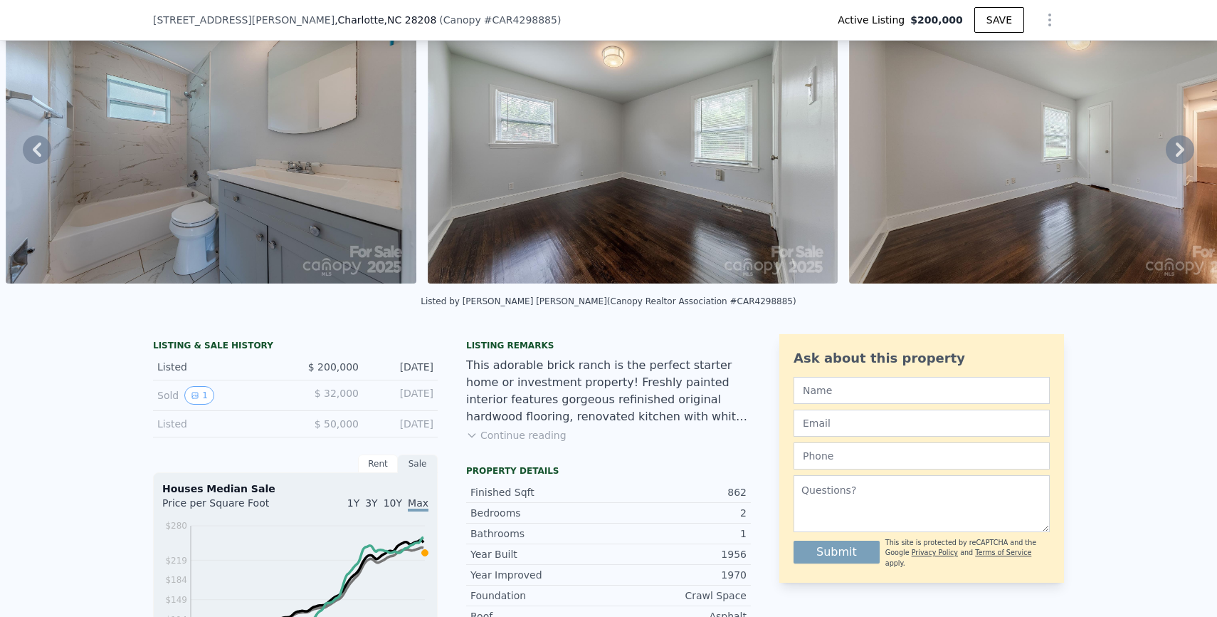
click at [526, 439] on button "Continue reading" at bounding box center [516, 435] width 100 height 14
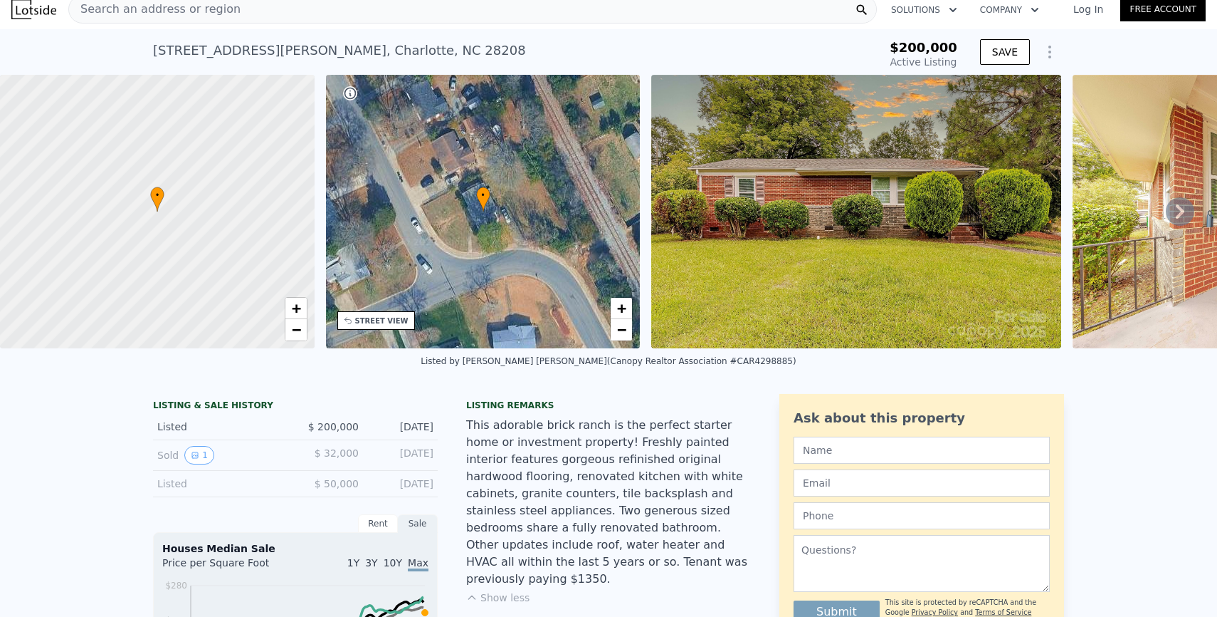
scroll to position [0, 0]
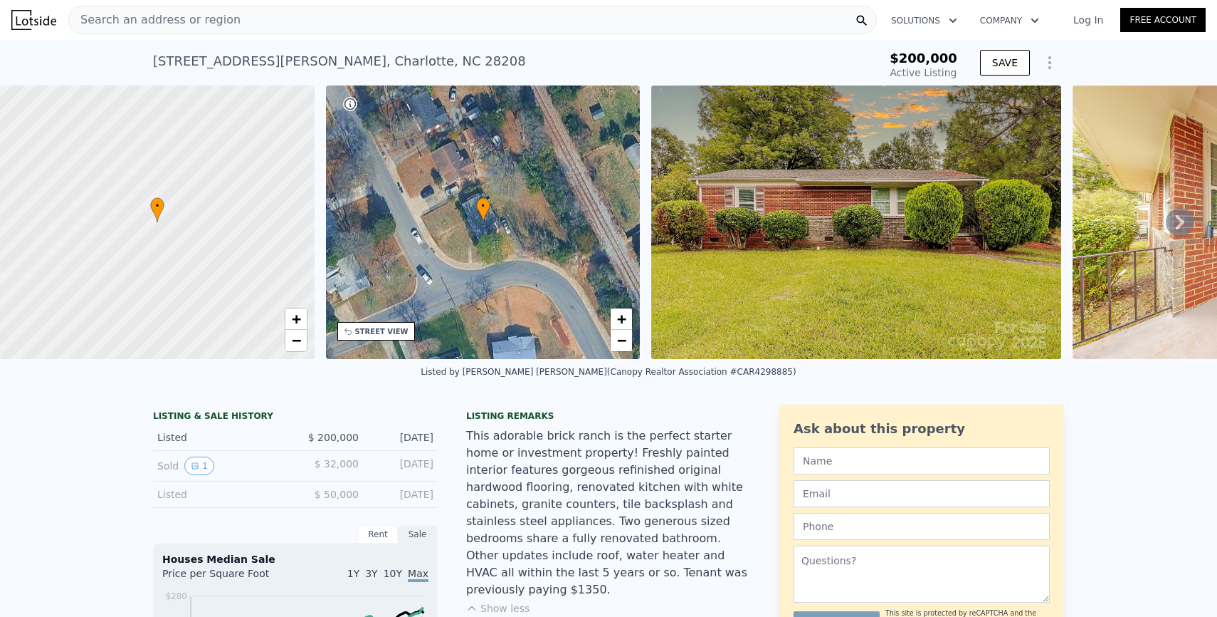
click at [1185, 215] on icon at bounding box center [1180, 222] width 28 height 28
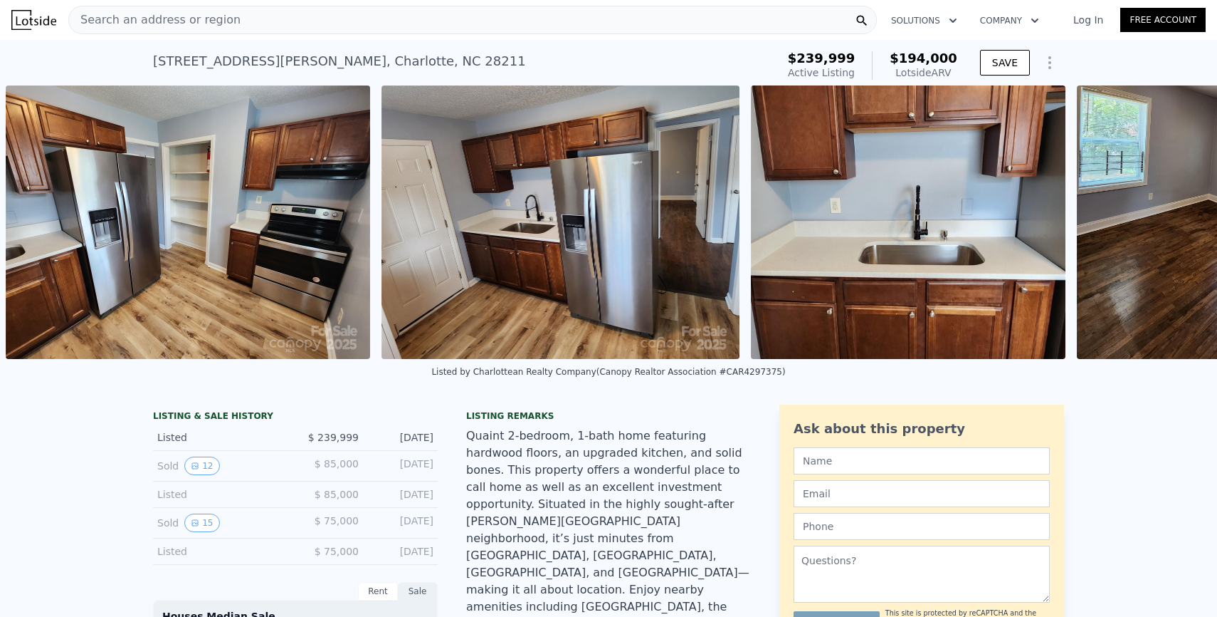
scroll to position [0, 2955]
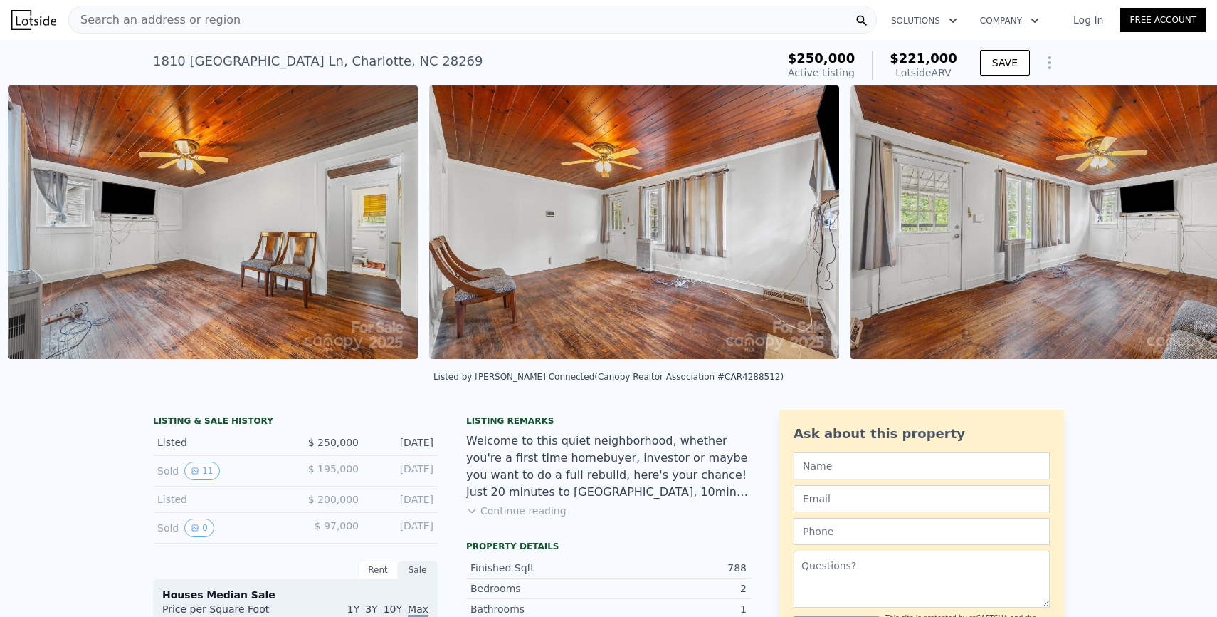
scroll to position [0, 1916]
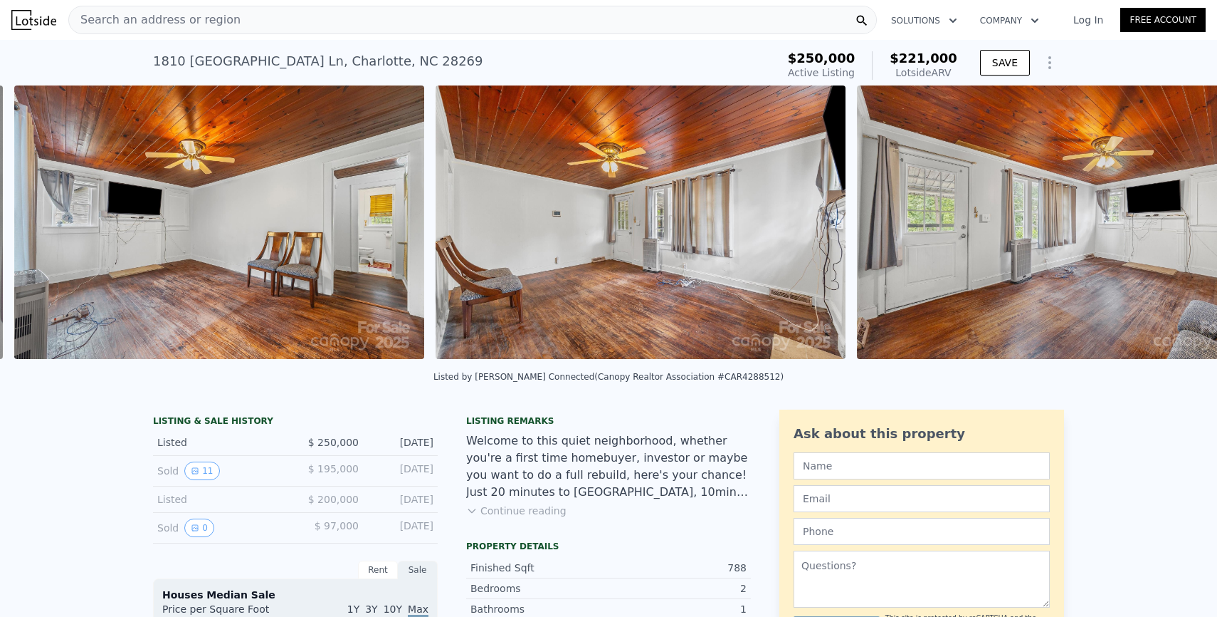
scroll to position [0, 1916]
